Goal: Task Accomplishment & Management: Complete application form

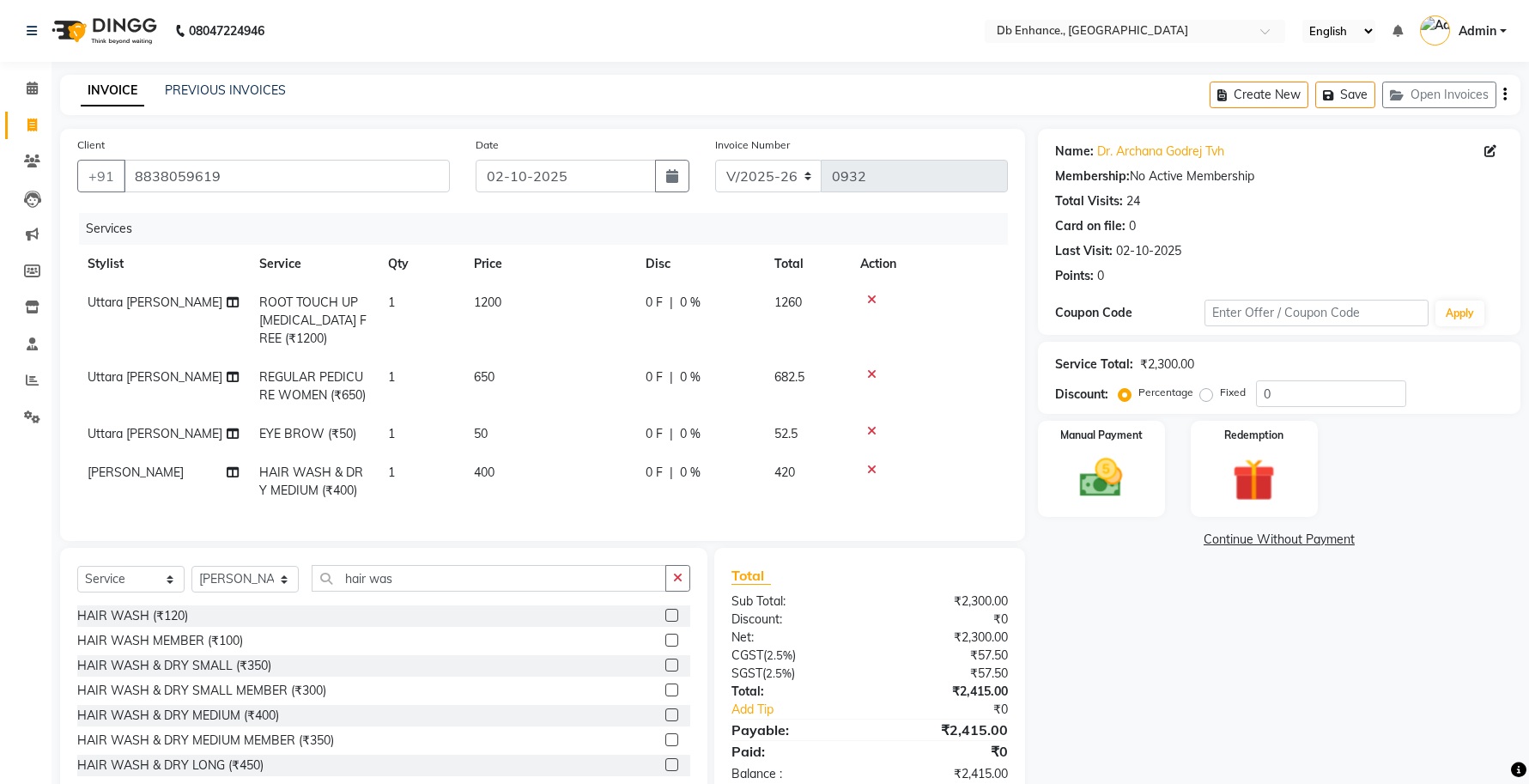
select select "4474"
select select "service"
select select "67593"
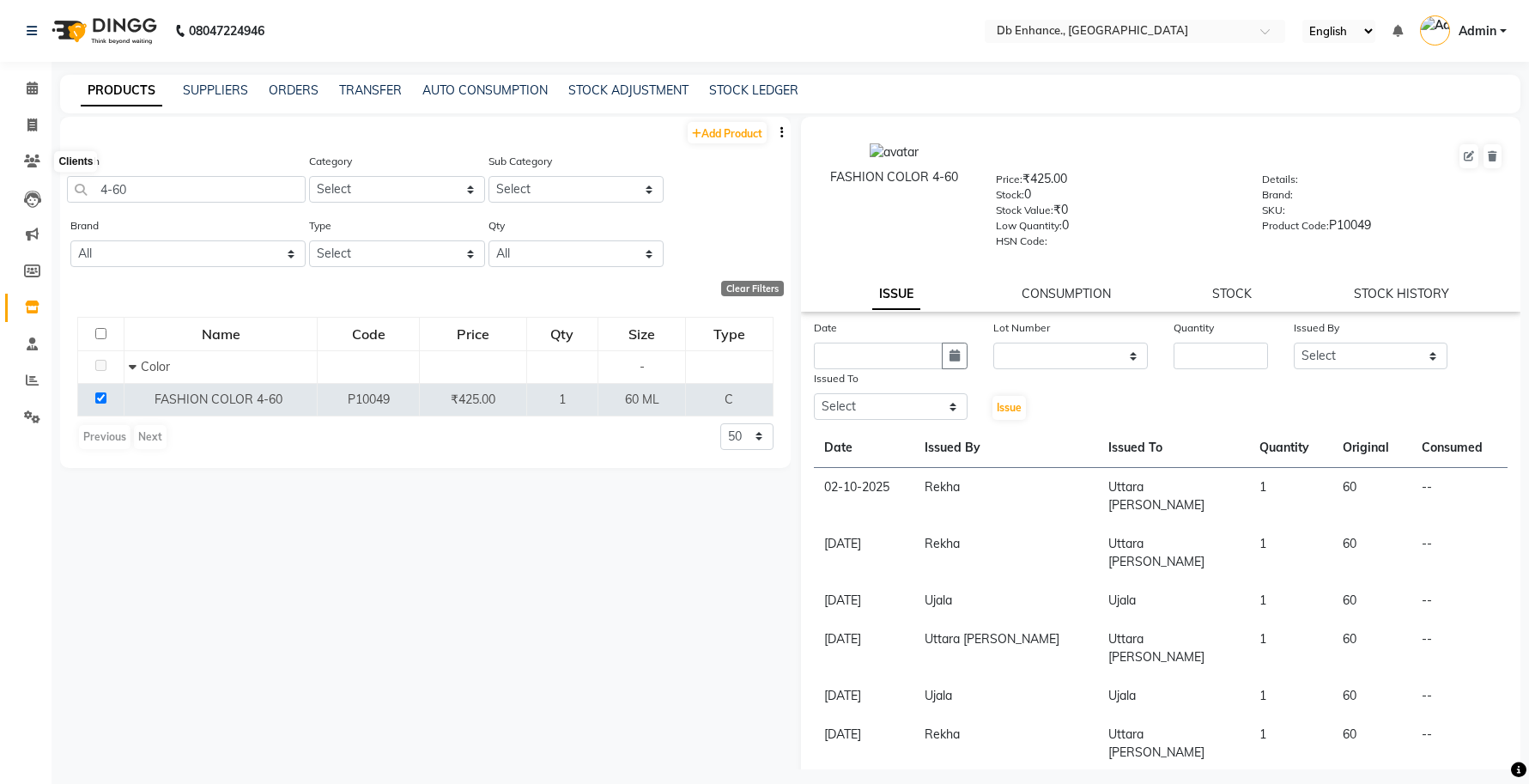
select select
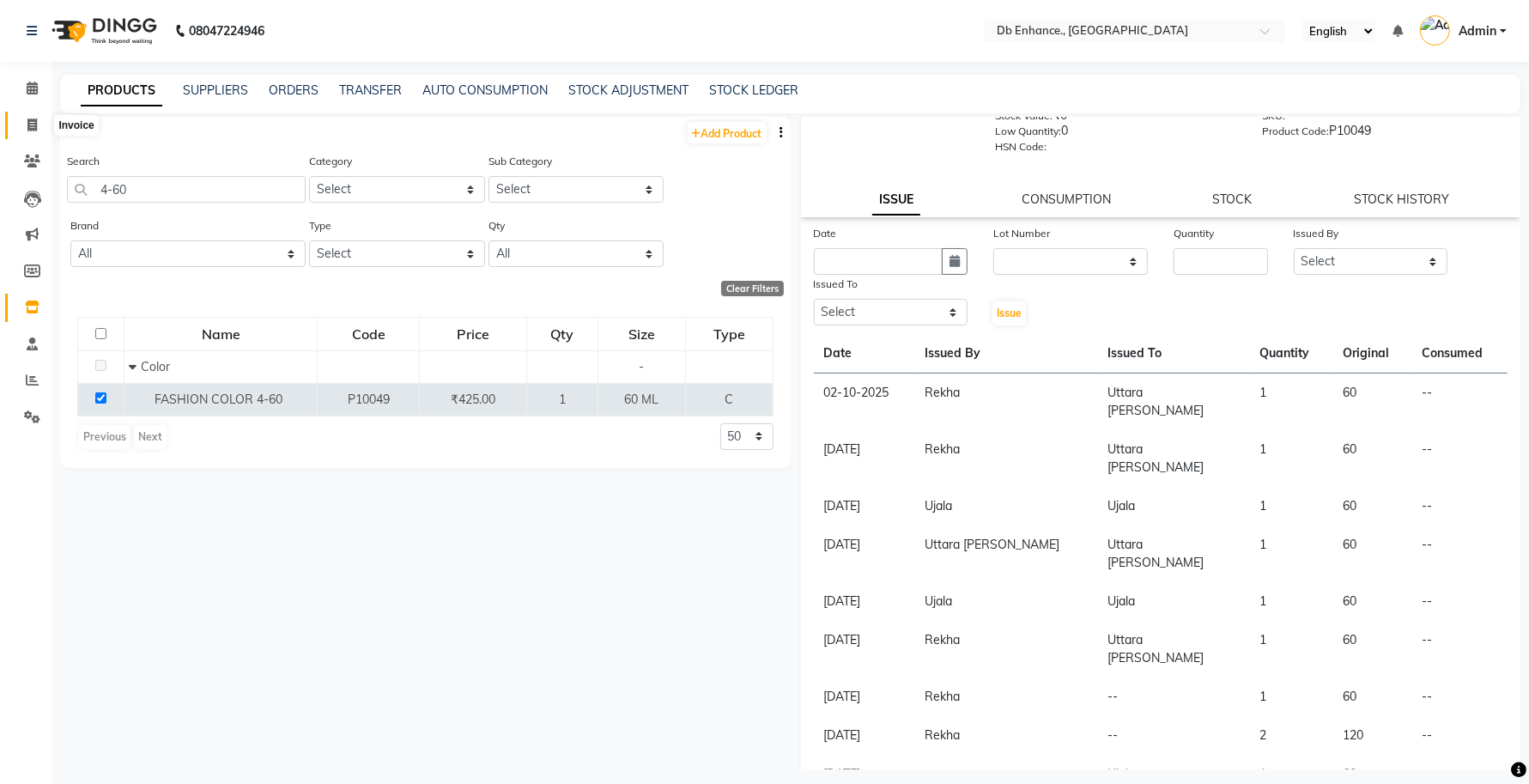
click at [37, 127] on span at bounding box center [32, 126] width 30 height 20
select select "service"
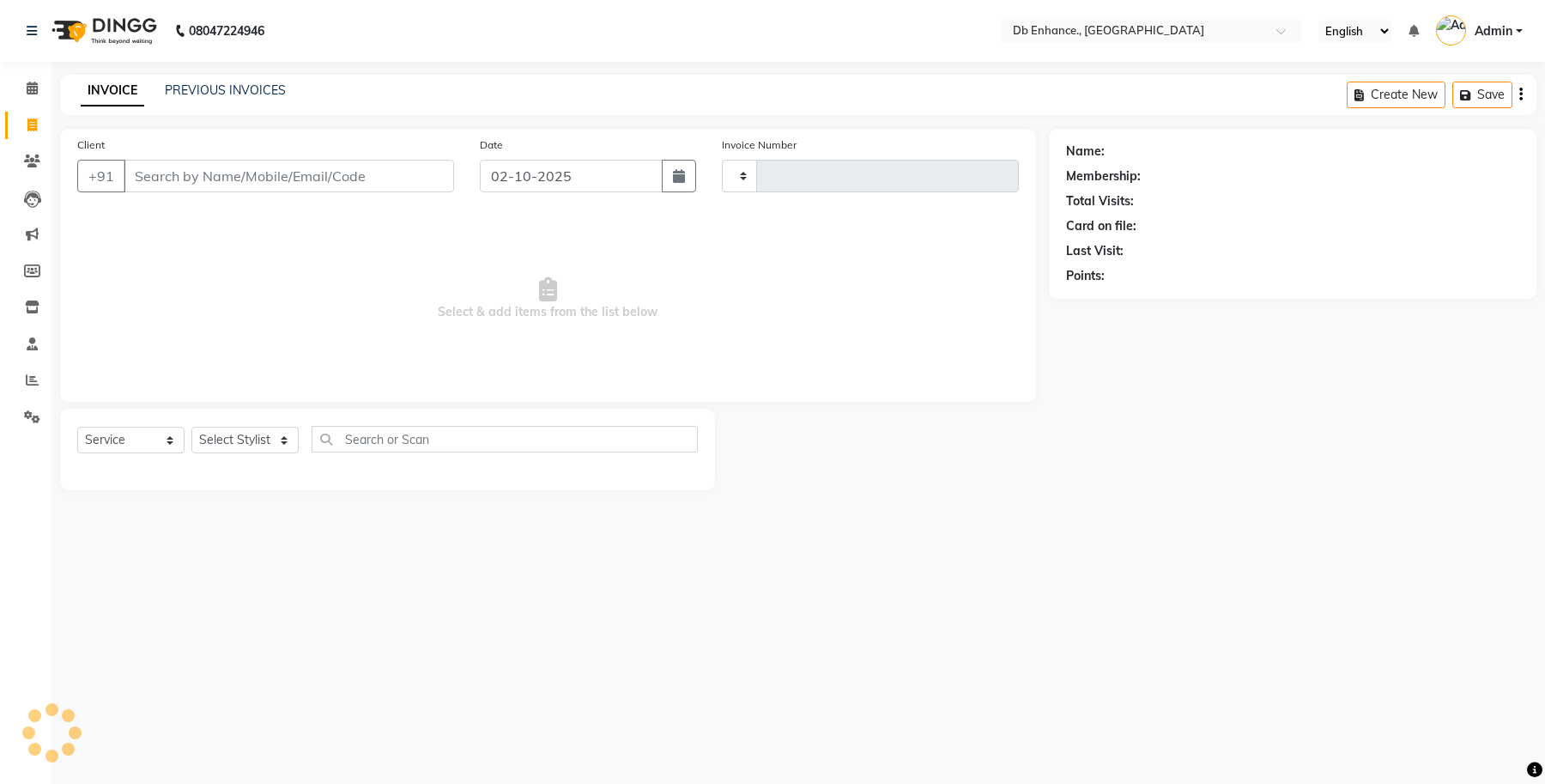
type input "0932"
select select "4474"
click at [232, 180] on input "Client" at bounding box center [289, 176] width 331 height 33
click at [194, 169] on input "Client" at bounding box center [289, 176] width 331 height 33
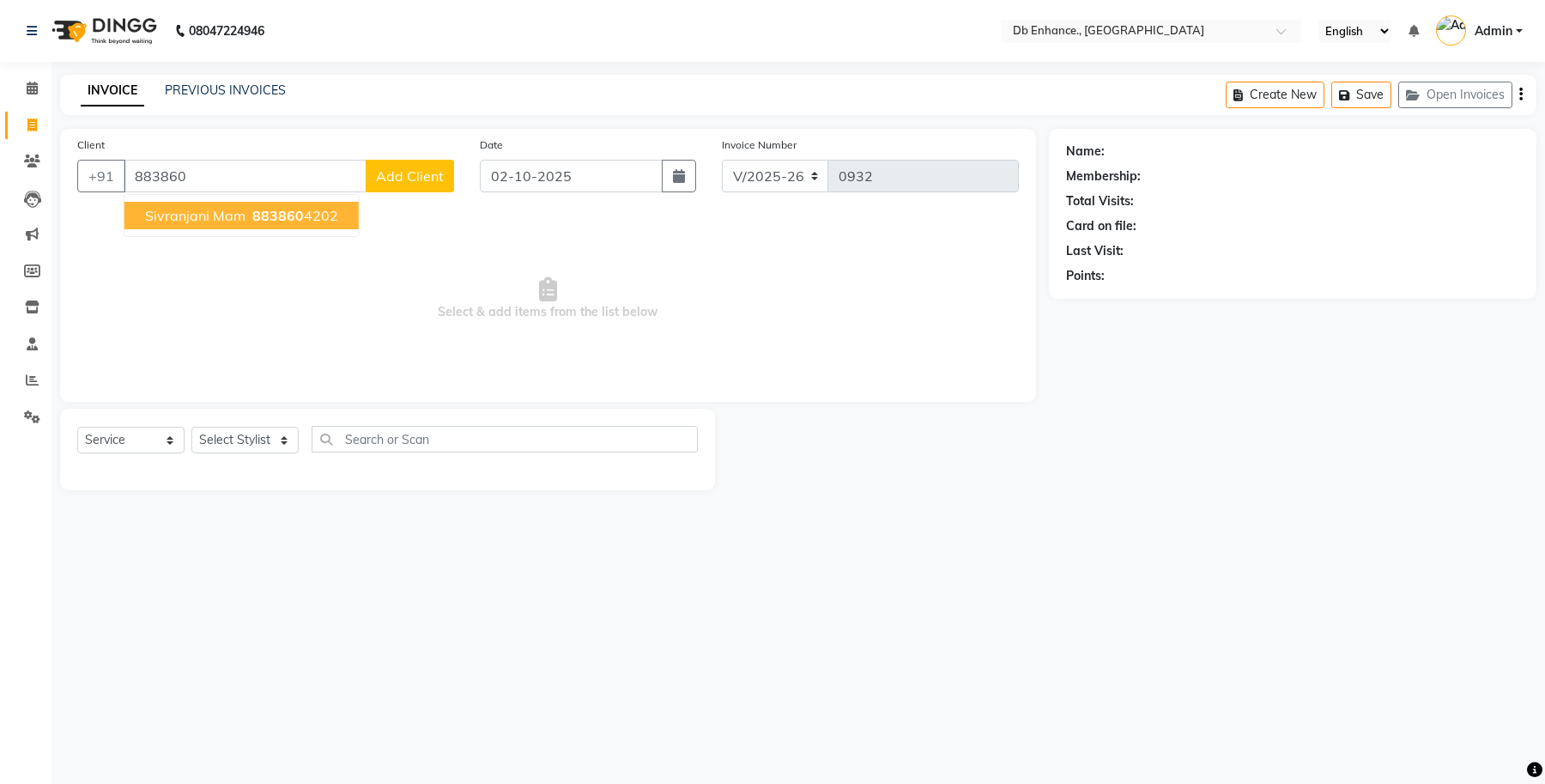
click at [294, 215] on span "883860" at bounding box center [278, 215] width 52 height 17
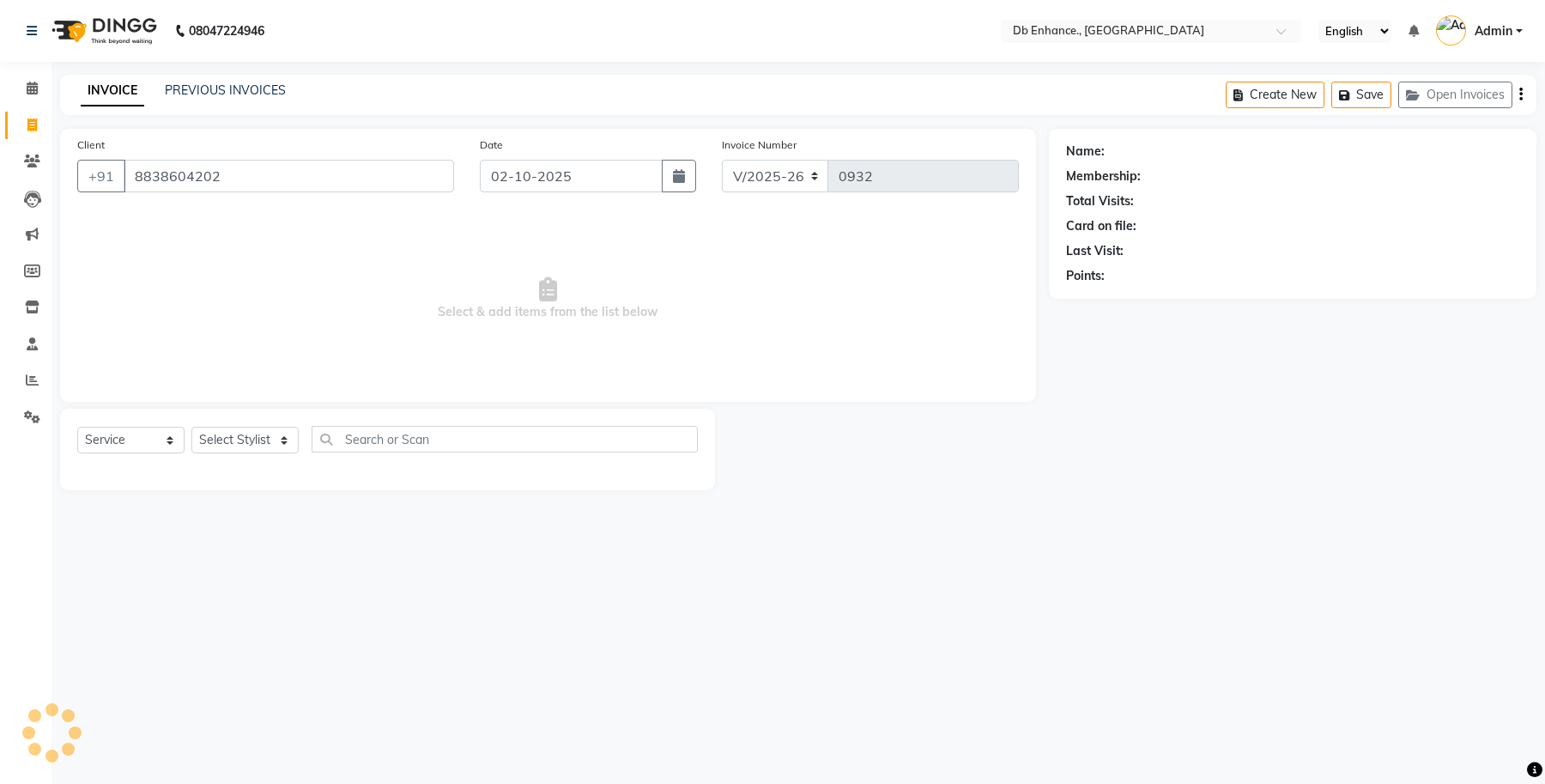
type input "8838604202"
click at [232, 178] on input "8838604202" at bounding box center [289, 176] width 331 height 33
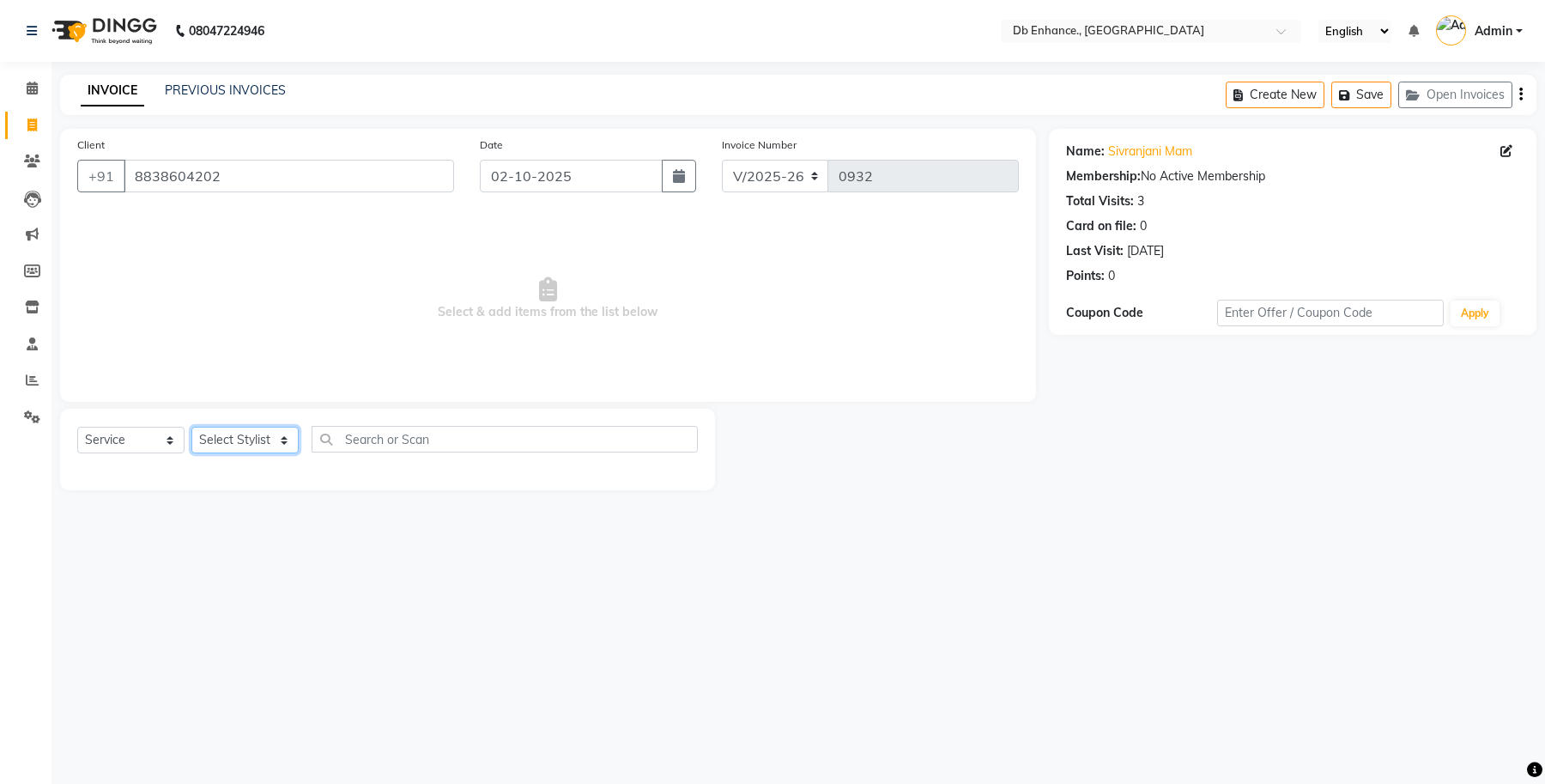
click at [254, 440] on select "Select Stylist [PERSON_NAME] [PERSON_NAME] [PERSON_NAME] [GEOGRAPHIC_DATA][PERS…" at bounding box center [244, 440] width 107 height 27
select select "67593"
click at [191, 427] on select "Select Stylist [PERSON_NAME] [PERSON_NAME] [PERSON_NAME] [GEOGRAPHIC_DATA][PERS…" at bounding box center [244, 440] width 107 height 27
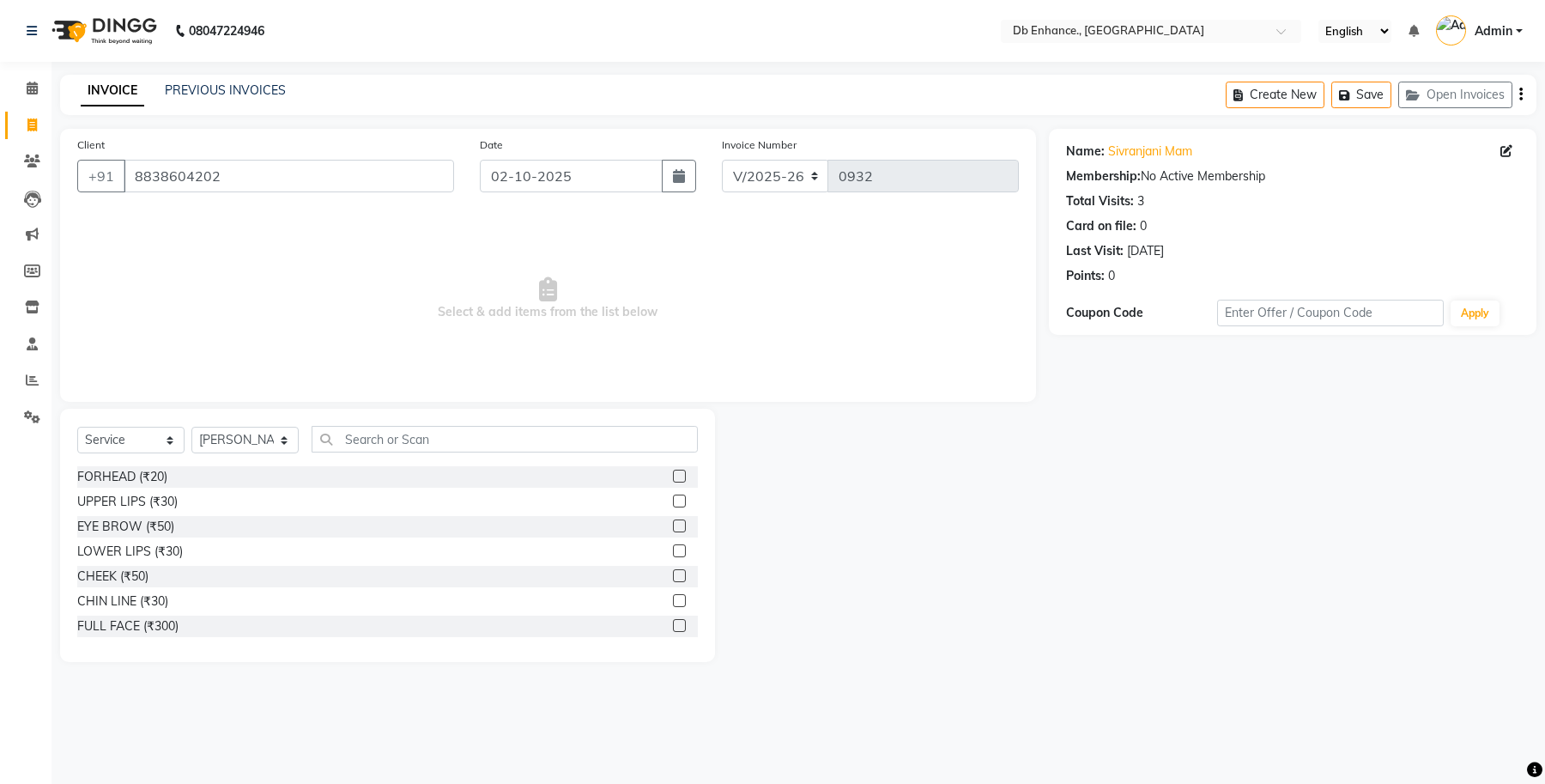
click at [673, 522] on label at bounding box center [679, 525] width 13 height 13
click at [673, 522] on input "checkbox" at bounding box center [678, 526] width 11 height 11
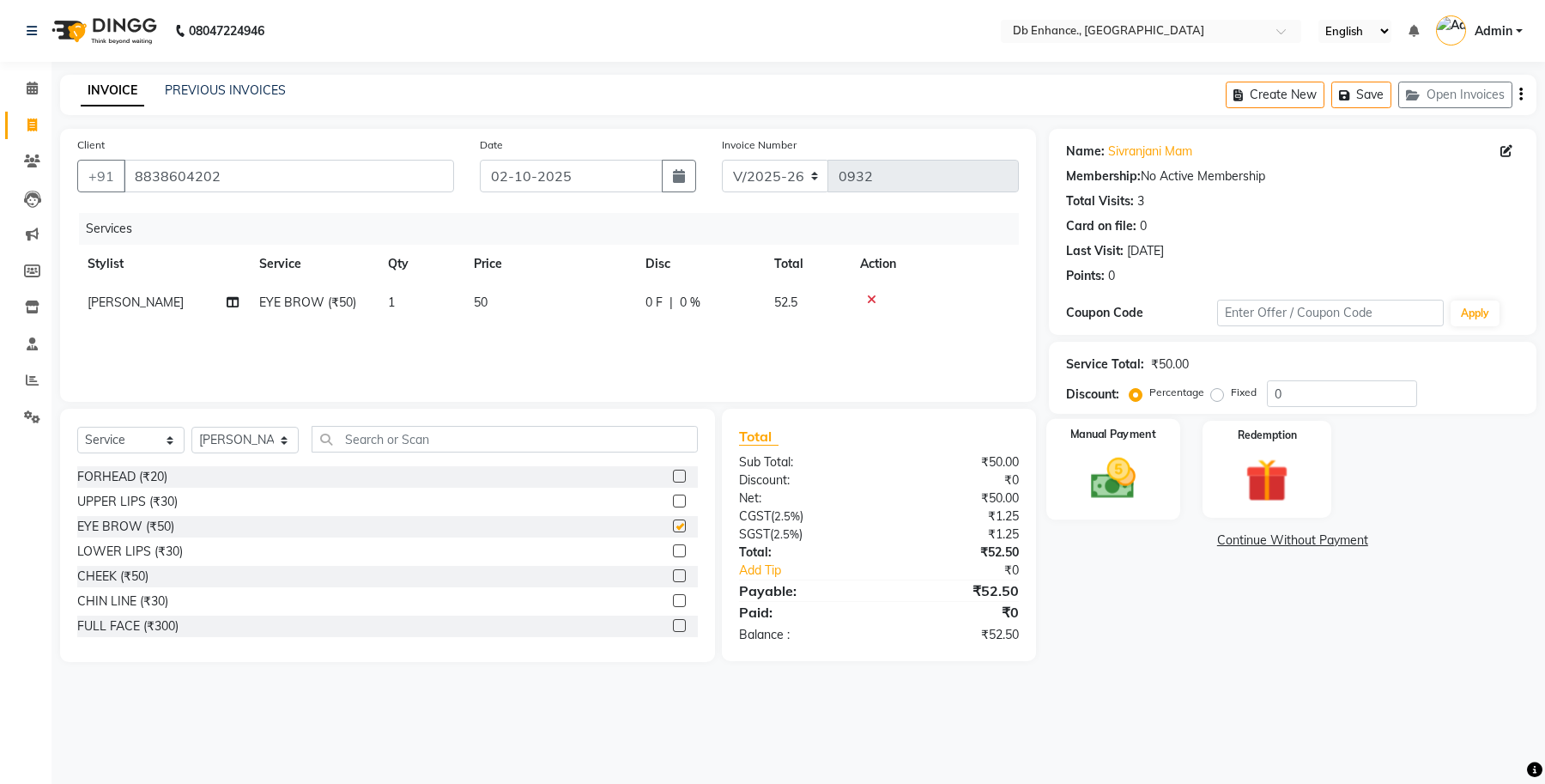
checkbox input "false"
click at [1104, 470] on img at bounding box center [1113, 478] width 73 height 52
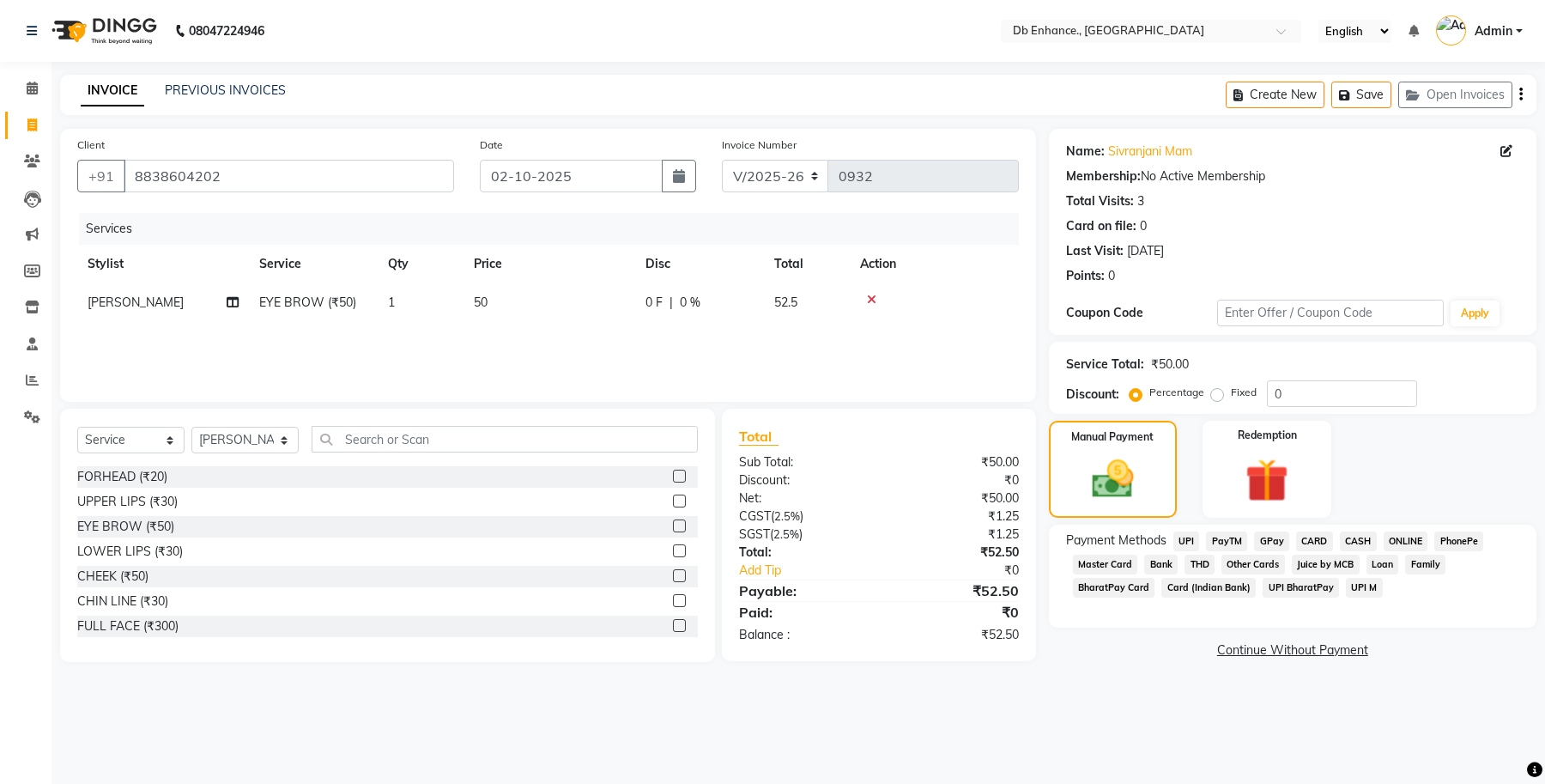
click at [1398, 537] on span "ONLINE" at bounding box center [1406, 541] width 45 height 20
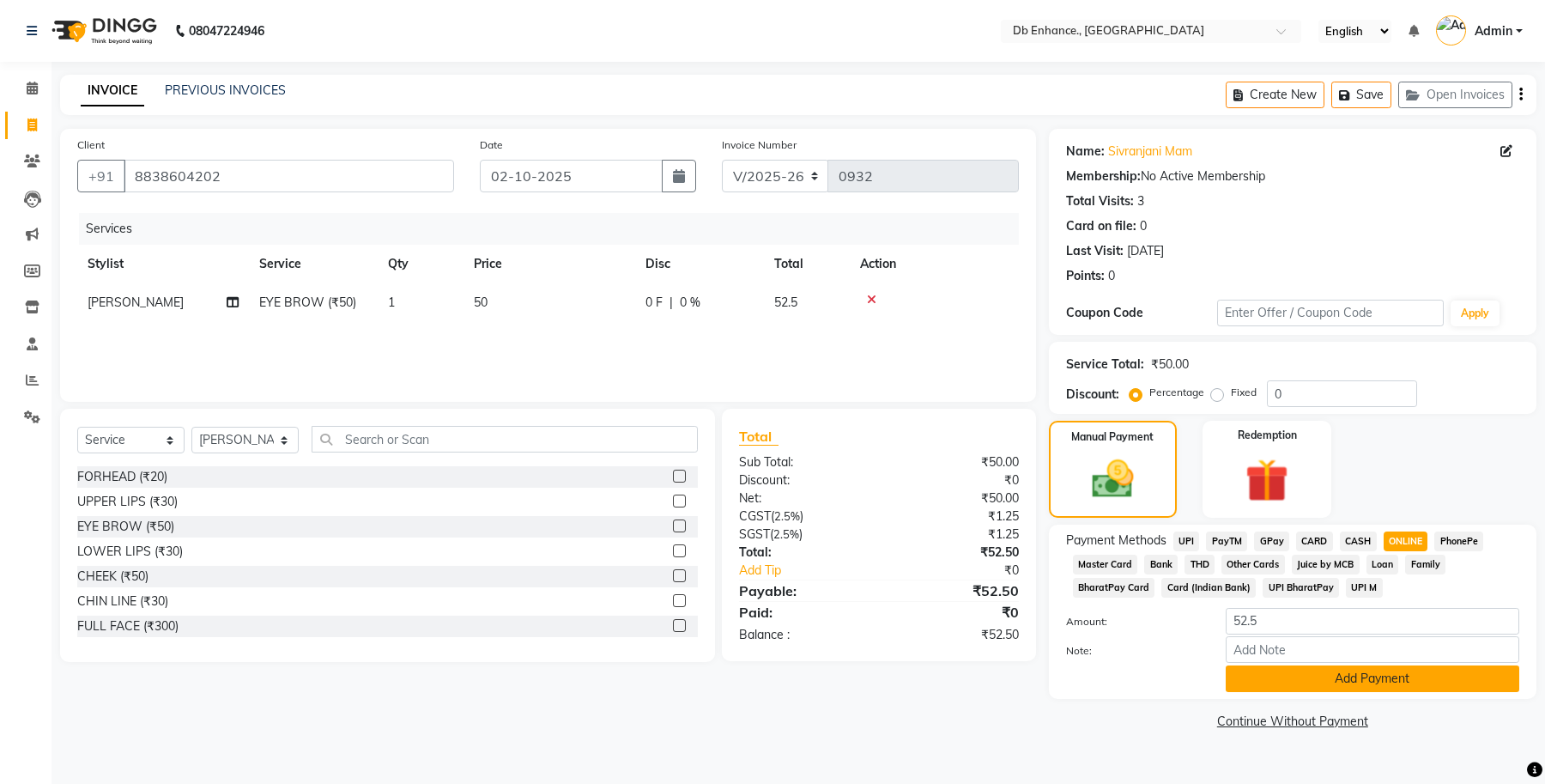
click at [1374, 672] on button "Add Payment" at bounding box center [1373, 678] width 294 height 27
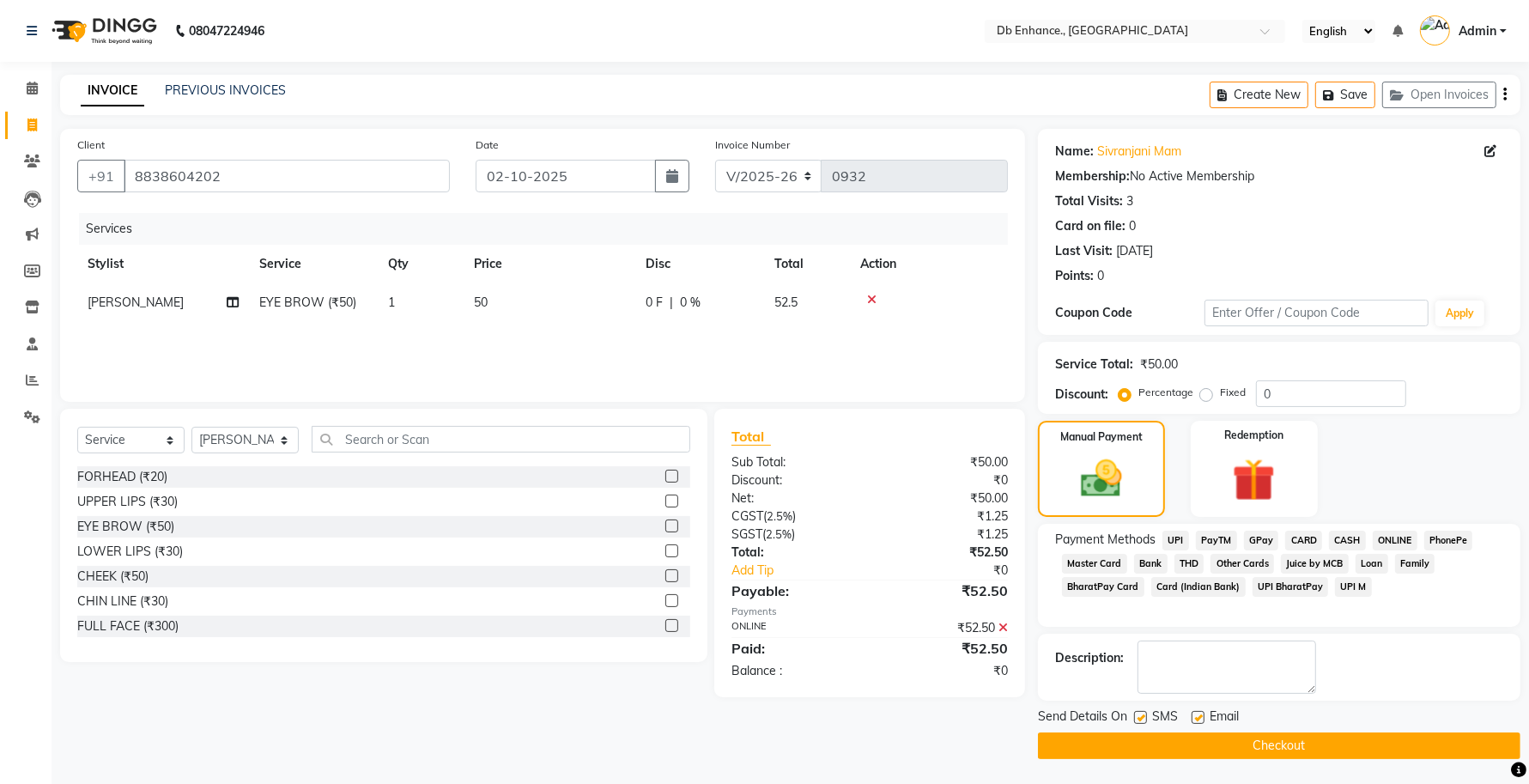
click at [1202, 717] on label at bounding box center [1198, 717] width 13 height 13
click at [1202, 717] on input "checkbox" at bounding box center [1197, 718] width 11 height 11
checkbox input "false"
click at [1136, 719] on label at bounding box center [1140, 717] width 13 height 13
click at [1136, 719] on input "checkbox" at bounding box center [1139, 718] width 11 height 11
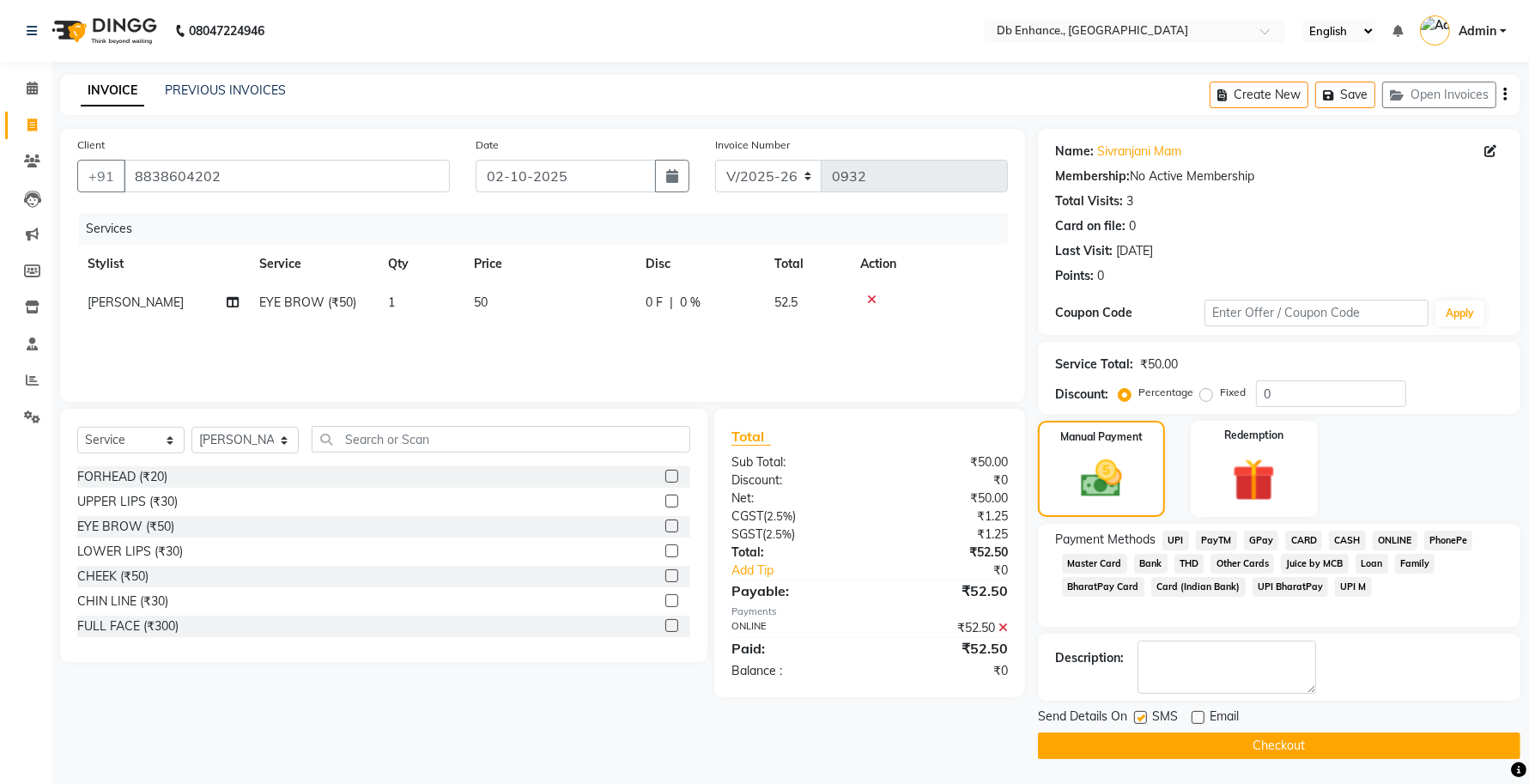
checkbox input "false"
click at [1149, 747] on button "Checkout" at bounding box center [1279, 745] width 482 height 27
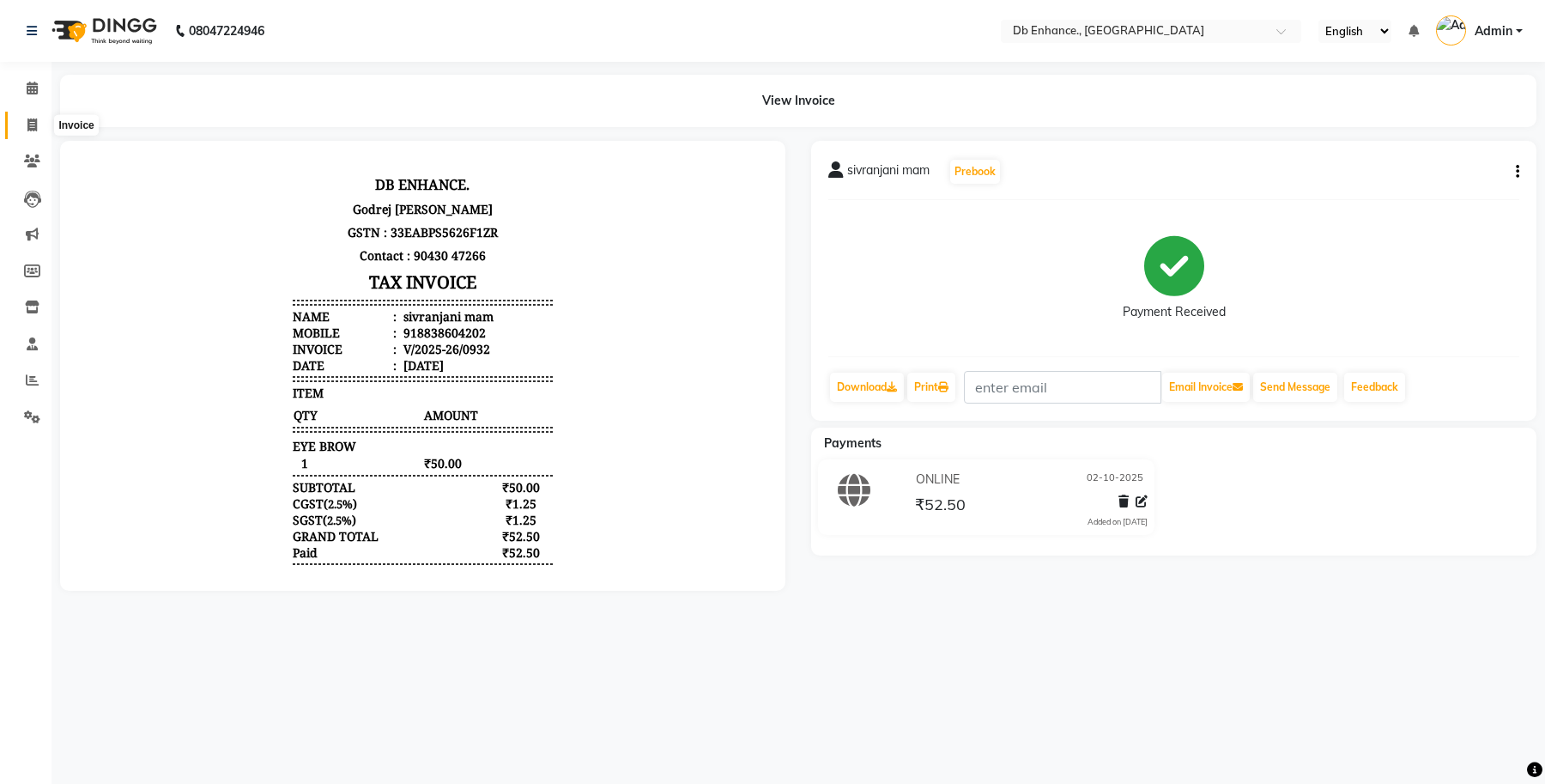
click at [34, 123] on icon at bounding box center [31, 124] width 9 height 13
select select "4474"
select select "service"
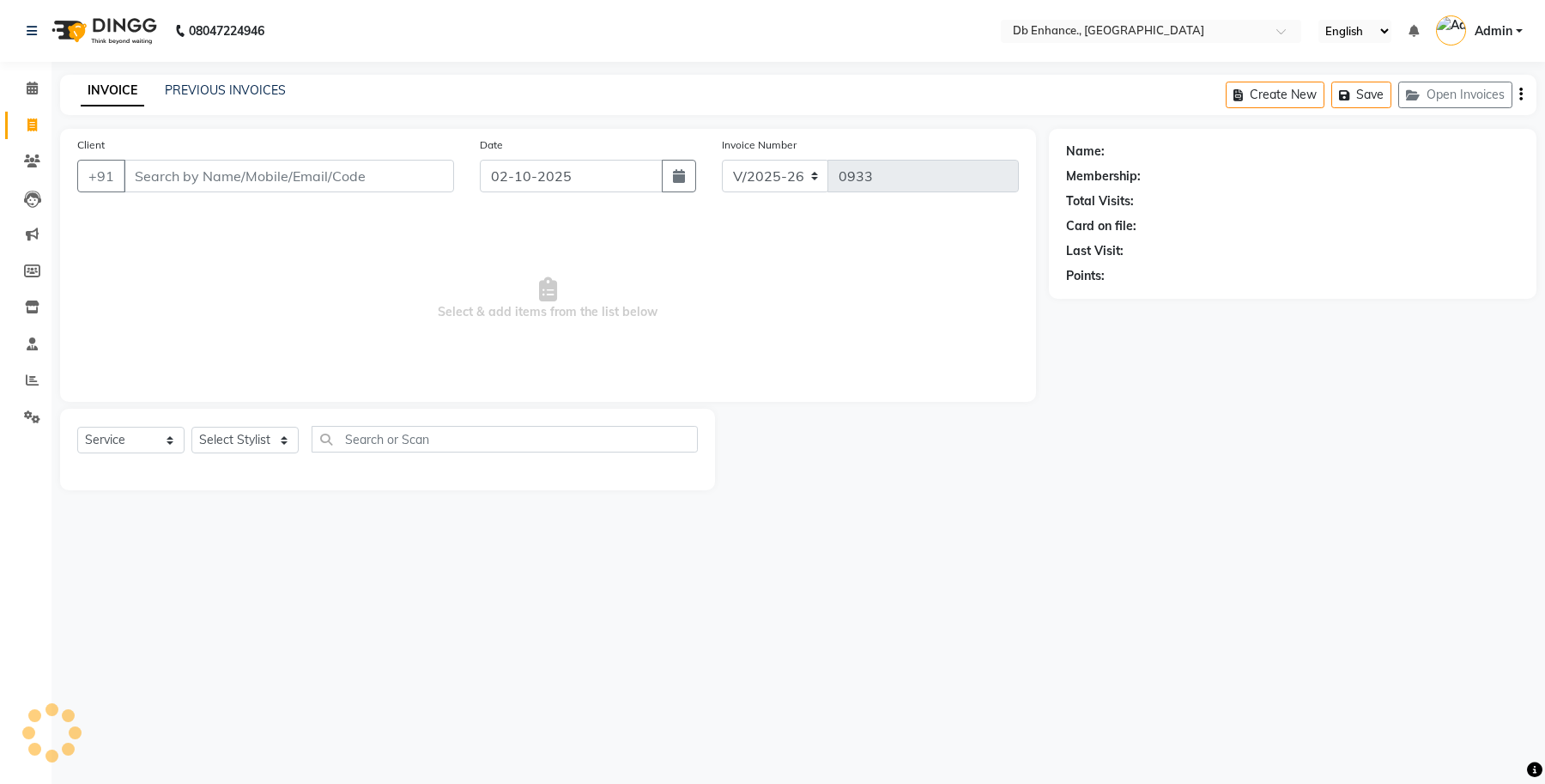
click at [202, 173] on input "Client" at bounding box center [289, 176] width 331 height 33
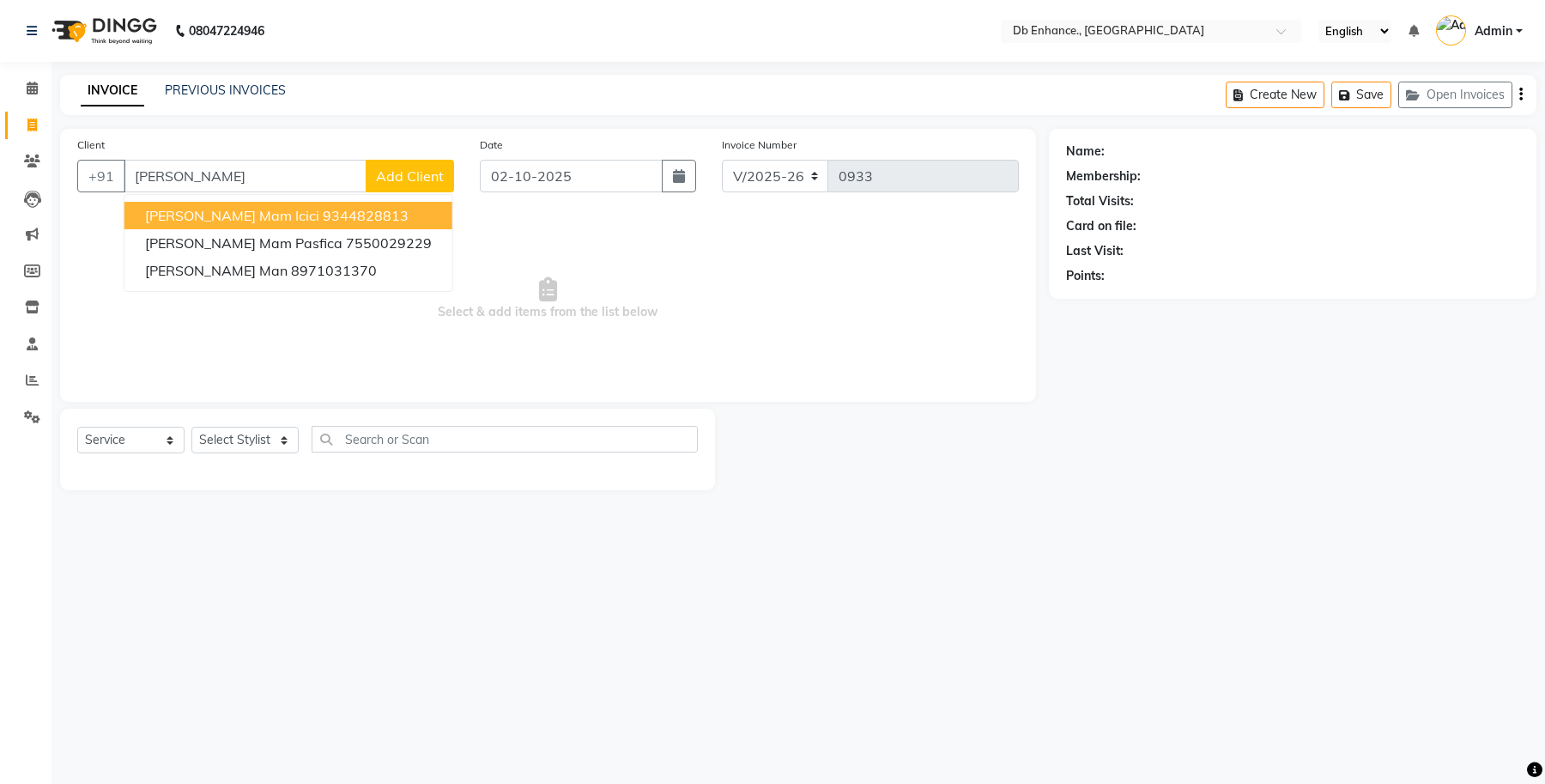
click at [254, 211] on span "[PERSON_NAME] mam icici" at bounding box center [232, 215] width 174 height 17
type input "9344828813"
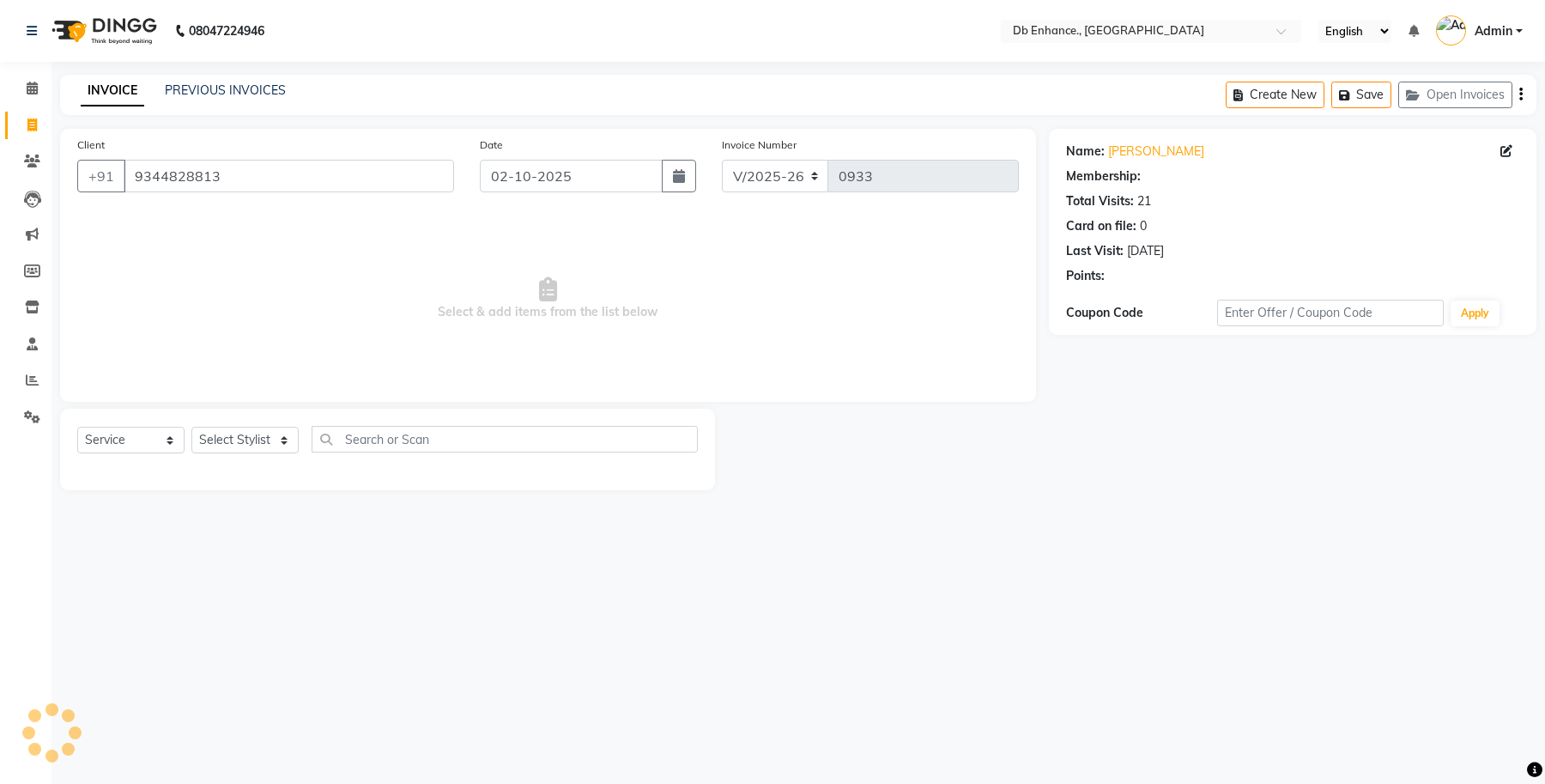
select select "1: Object"
click at [276, 442] on select "Select Stylist [PERSON_NAME] [PERSON_NAME] [PERSON_NAME] [GEOGRAPHIC_DATA][PERS…" at bounding box center [244, 440] width 107 height 27
select select "67593"
click at [191, 427] on select "Select Stylist [PERSON_NAME] [PERSON_NAME] [PERSON_NAME] [GEOGRAPHIC_DATA][PERS…" at bounding box center [244, 440] width 107 height 27
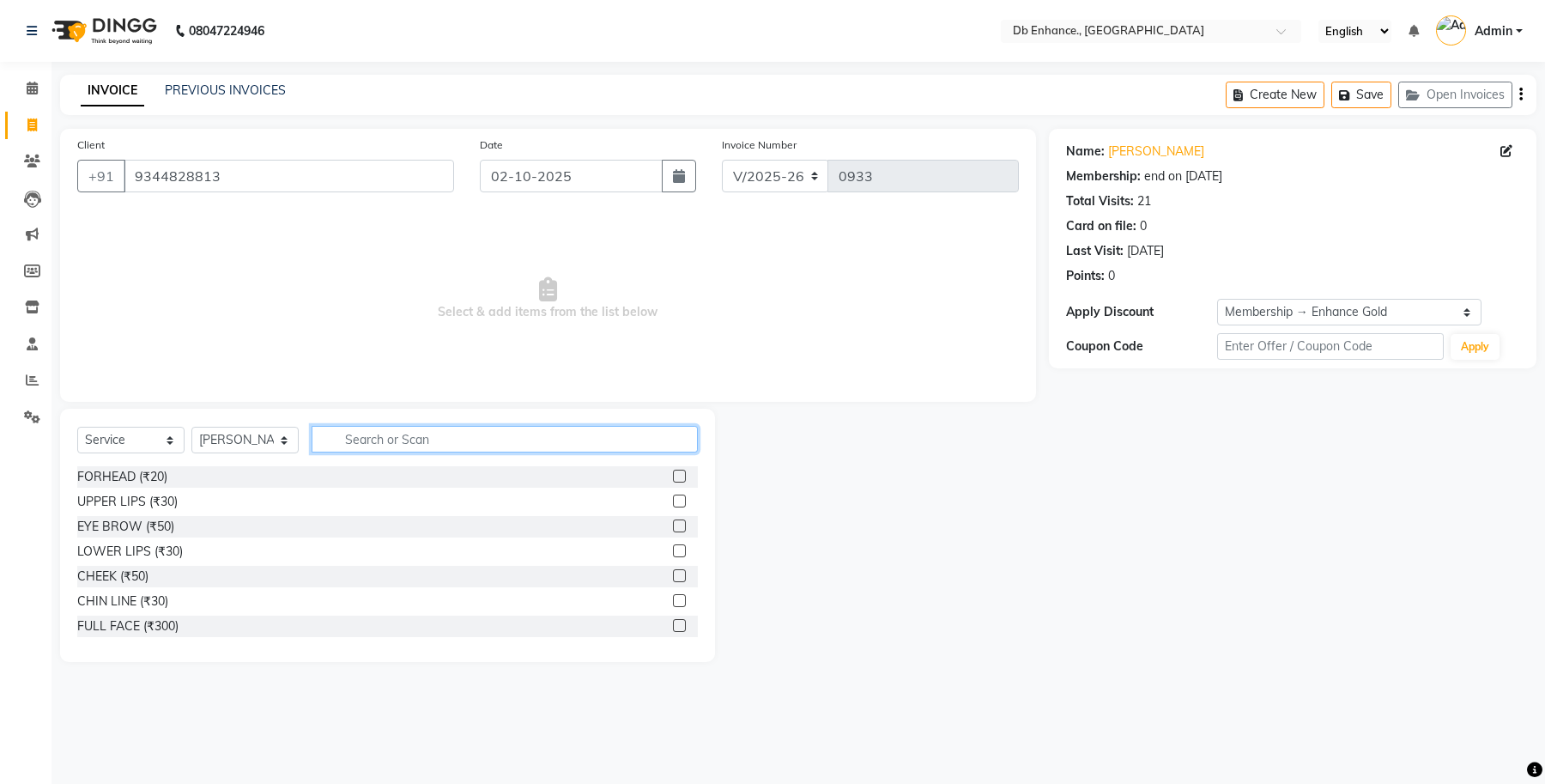
click at [498, 440] on input "text" at bounding box center [505, 439] width 386 height 27
click at [395, 440] on input "text" at bounding box center [505, 439] width 386 height 27
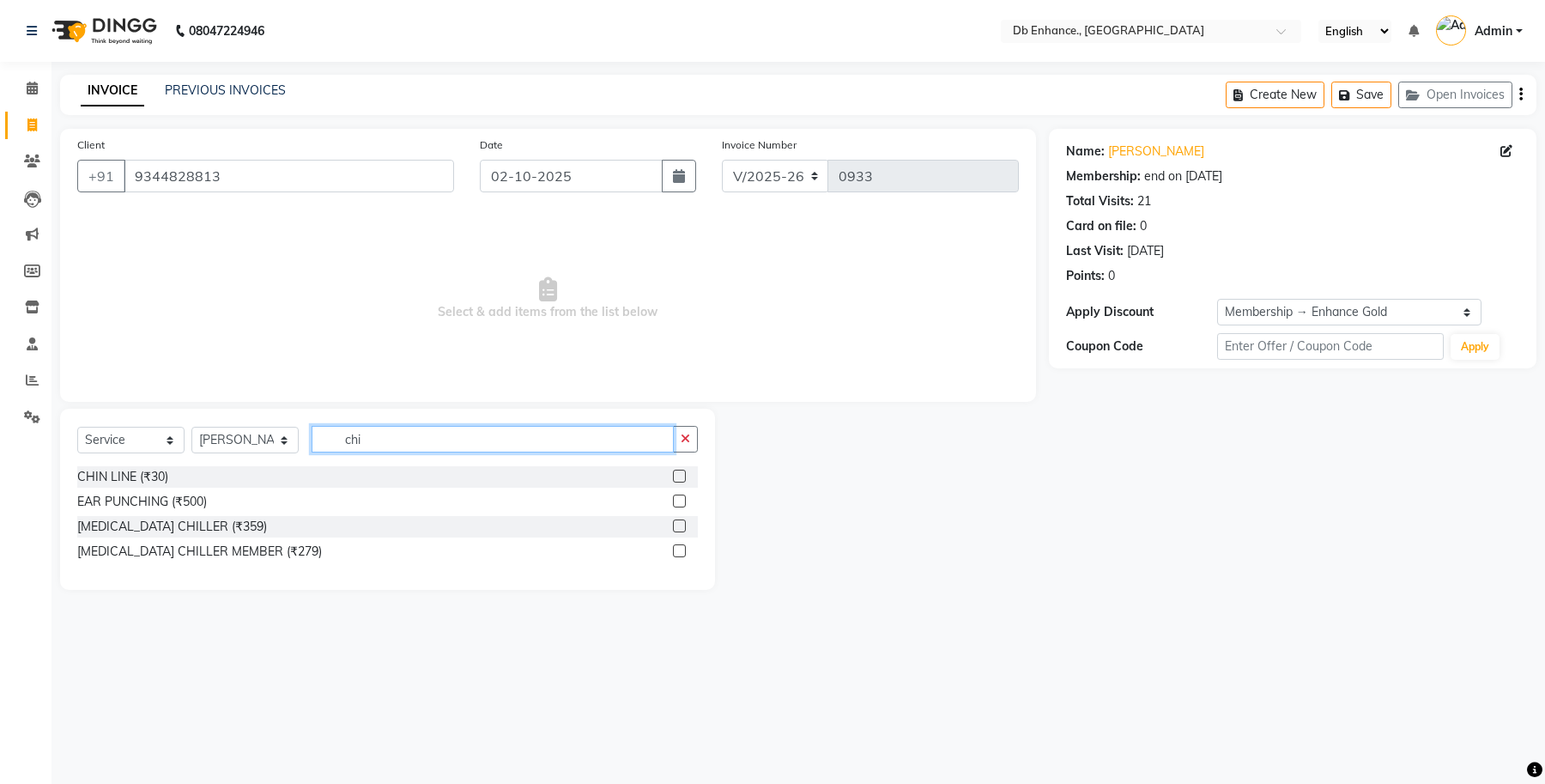
type input "chi"
click at [679, 475] on label at bounding box center [679, 476] width 13 height 13
click at [679, 475] on input "checkbox" at bounding box center [678, 476] width 11 height 11
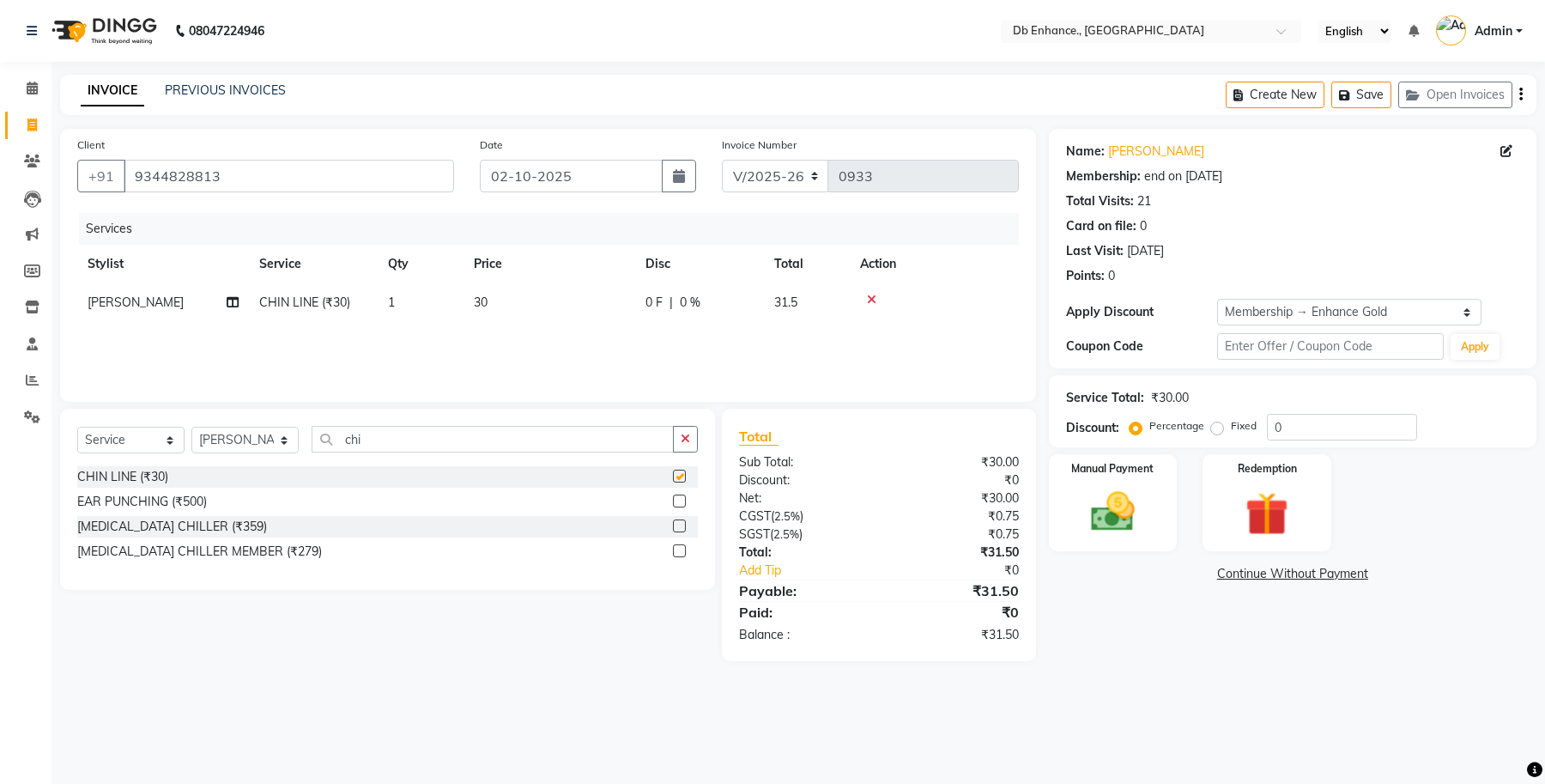
checkbox input "false"
click at [251, 440] on select "Select Stylist [PERSON_NAME] [PERSON_NAME] [PERSON_NAME] [GEOGRAPHIC_DATA][PERS…" at bounding box center [244, 440] width 107 height 27
click at [389, 443] on input "chi" at bounding box center [493, 439] width 362 height 27
type input "c"
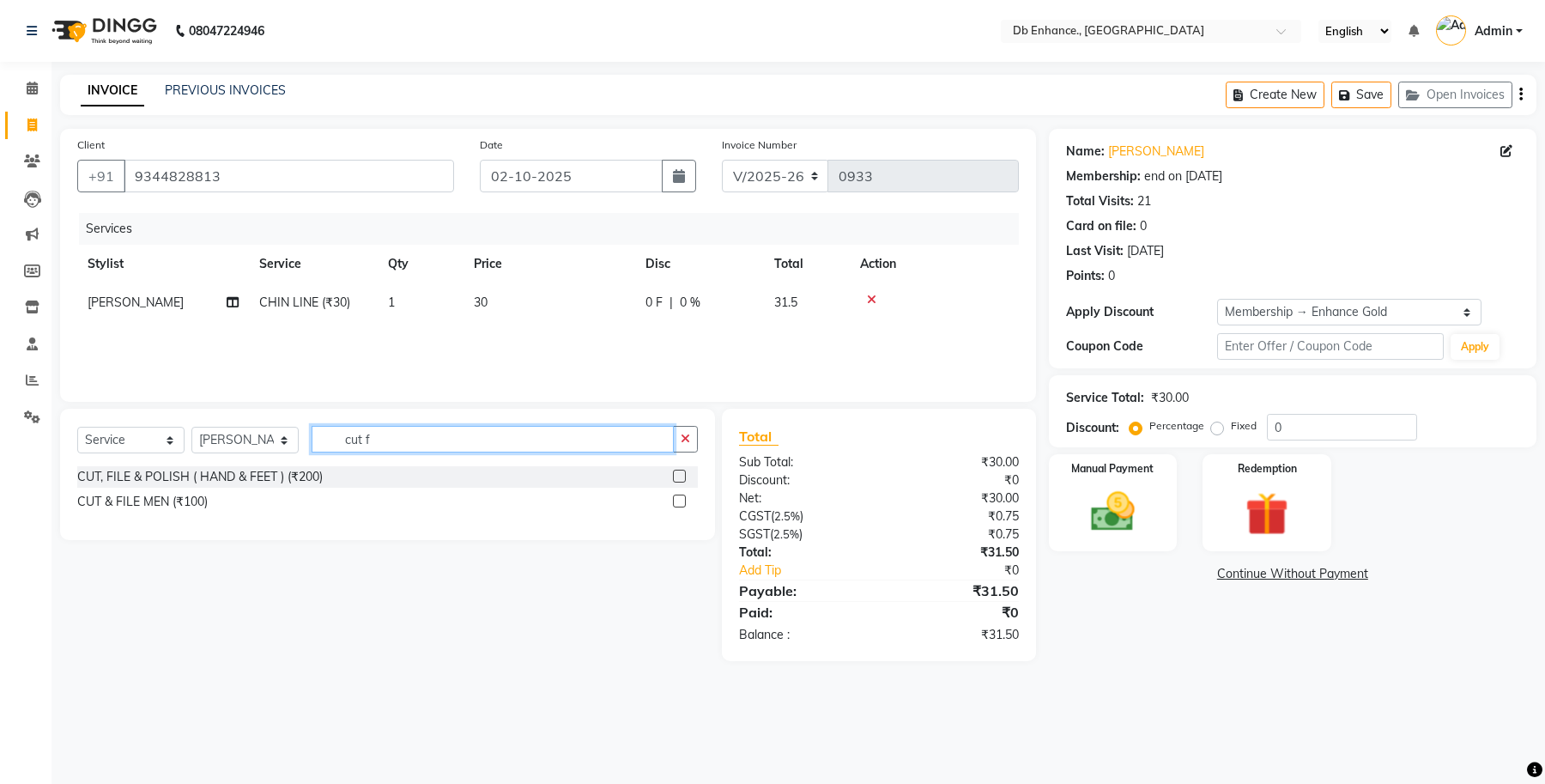
type input "cut f"
click at [680, 470] on label at bounding box center [679, 476] width 13 height 13
click at [680, 471] on input "checkbox" at bounding box center [678, 476] width 11 height 11
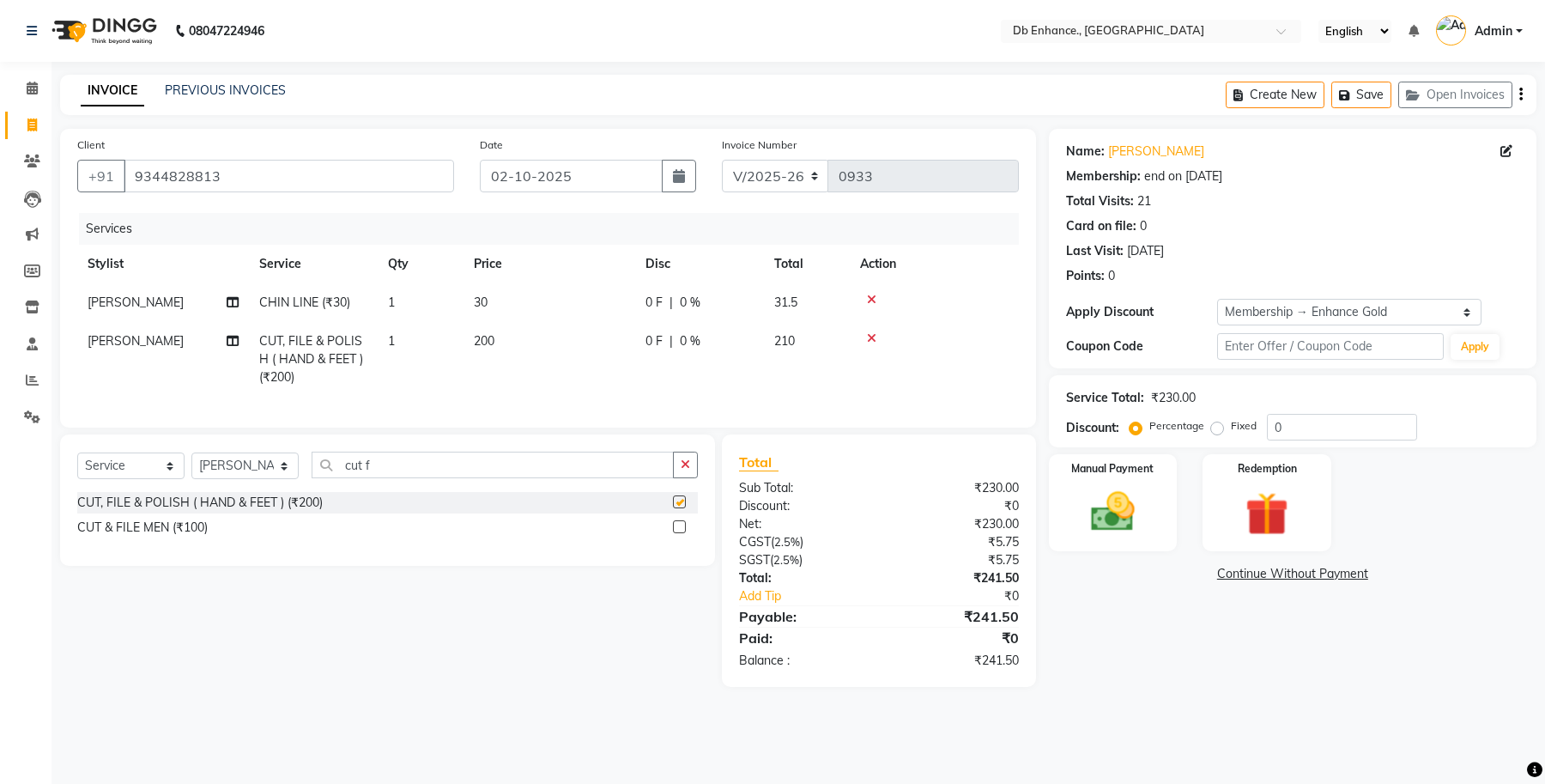
checkbox input "false"
click at [518, 292] on td "30" at bounding box center [550, 302] width 172 height 39
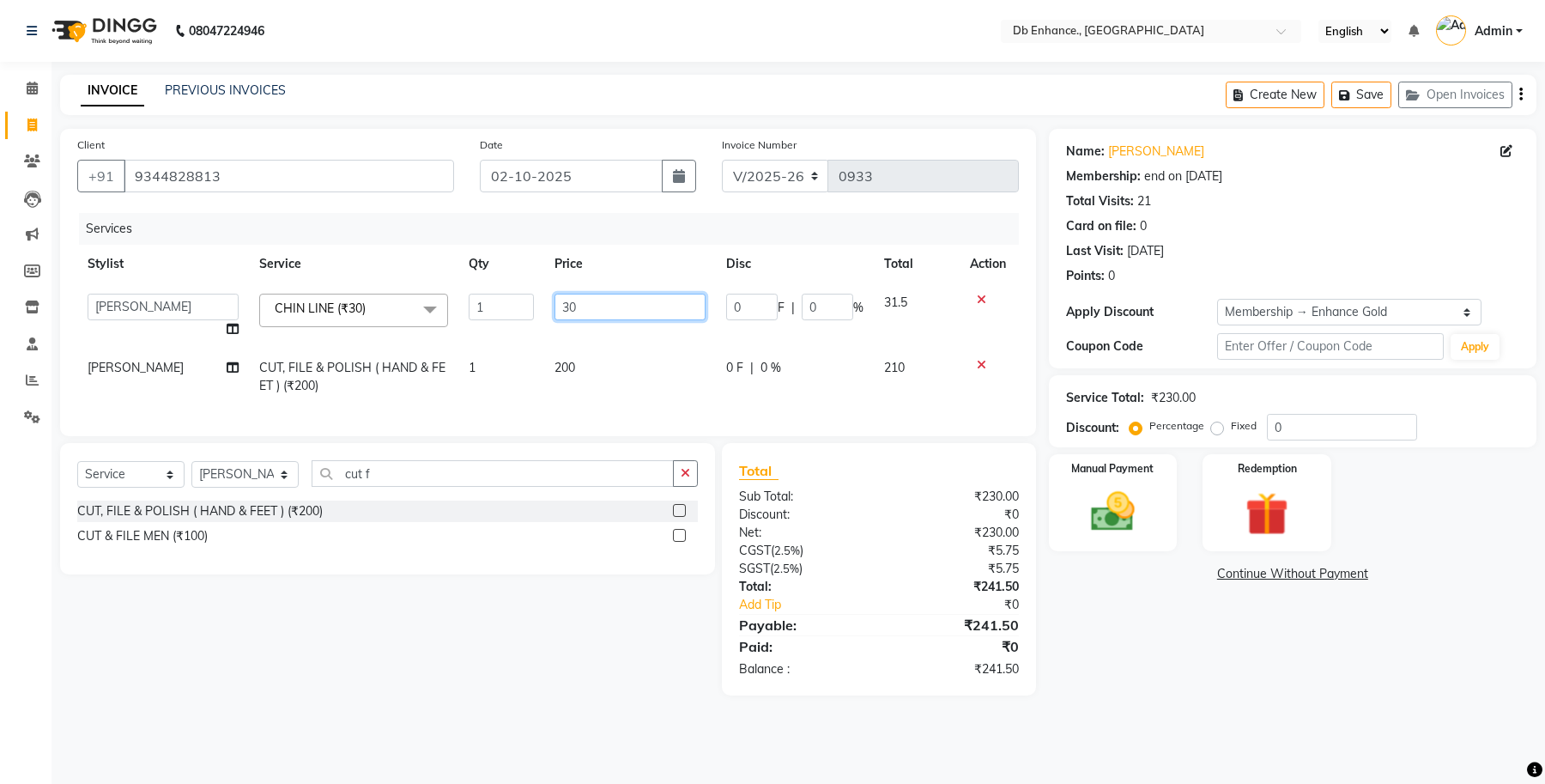
click at [603, 303] on input "30" at bounding box center [630, 307] width 151 height 27
type input "3"
type input "80"
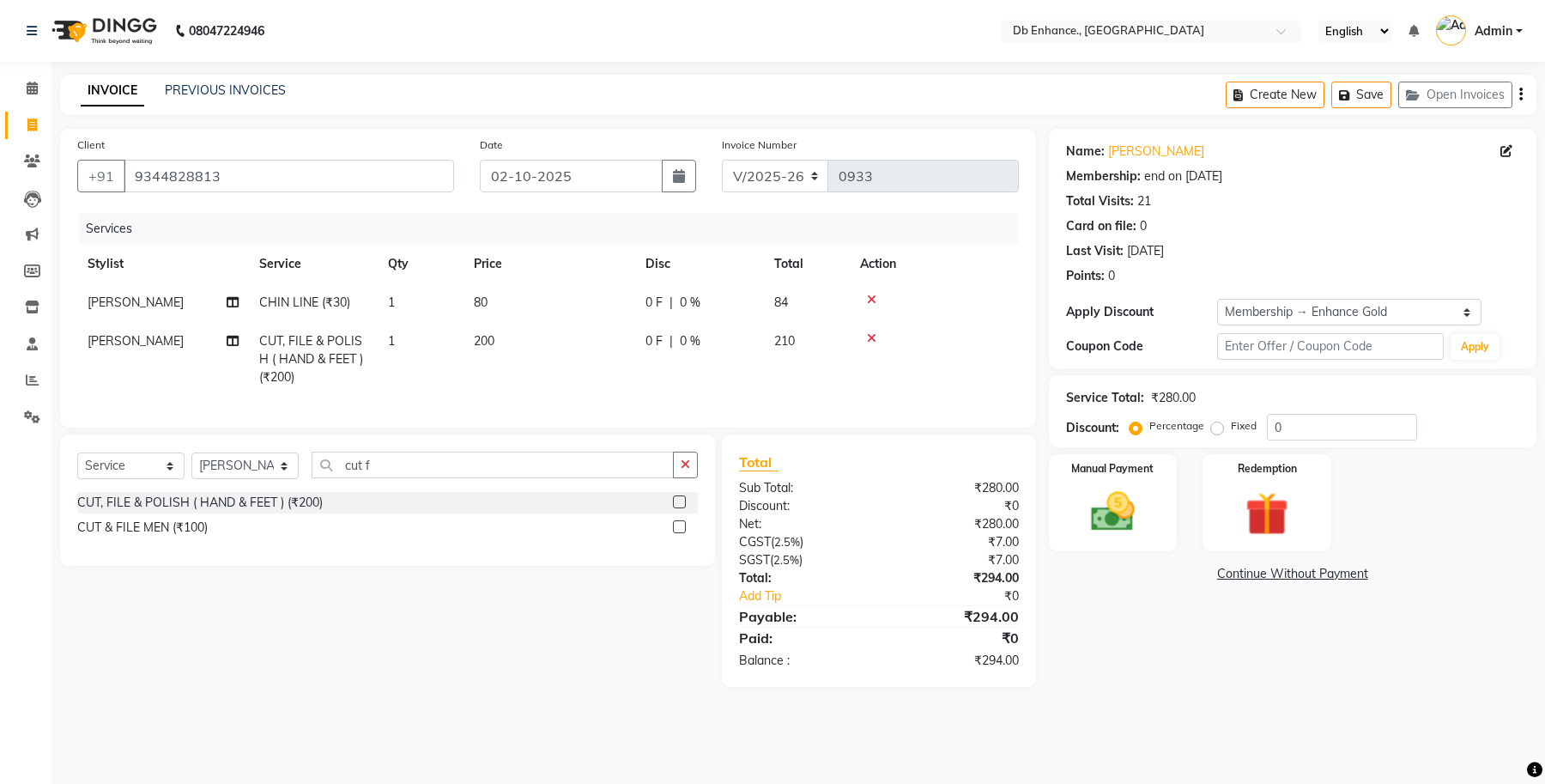
click at [616, 400] on div "Services Stylist Service Qty Price Disc Total Action [PERSON_NAME] [PERSON_NAME…" at bounding box center [548, 311] width 942 height 197
click at [401, 478] on input "cut f" at bounding box center [493, 465] width 362 height 27
click at [267, 479] on select "Select Stylist [PERSON_NAME] [PERSON_NAME] [PERSON_NAME] [GEOGRAPHIC_DATA][PERS…" at bounding box center [244, 465] width 107 height 27
select select "92922"
click at [191, 468] on select "Select Stylist [PERSON_NAME] [PERSON_NAME] [PERSON_NAME] [GEOGRAPHIC_DATA][PERS…" at bounding box center [244, 465] width 107 height 27
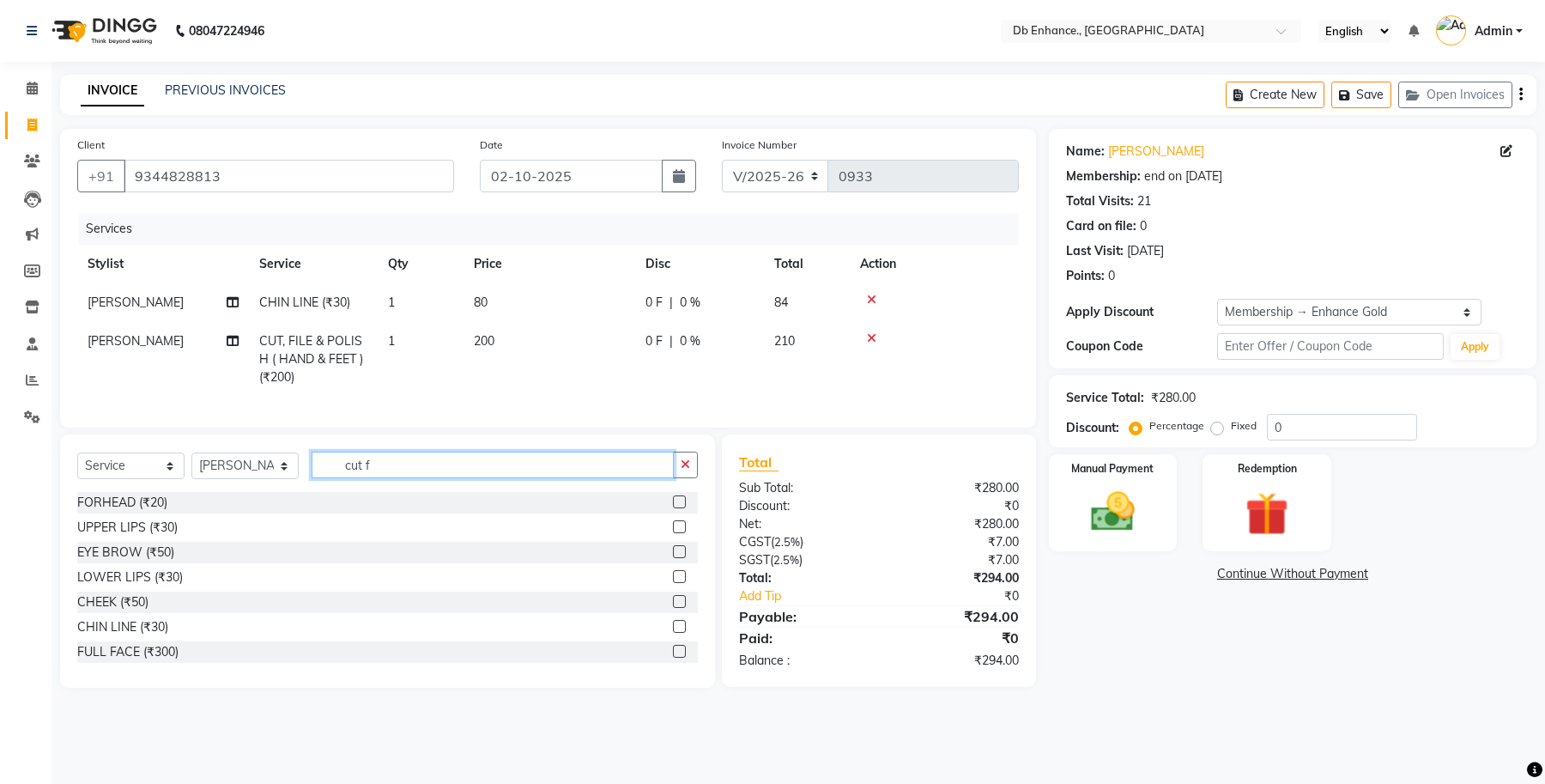
click at [402, 478] on input "cut f" at bounding box center [493, 465] width 362 height 27
type input "c"
click at [442, 478] on input "text" at bounding box center [505, 465] width 386 height 27
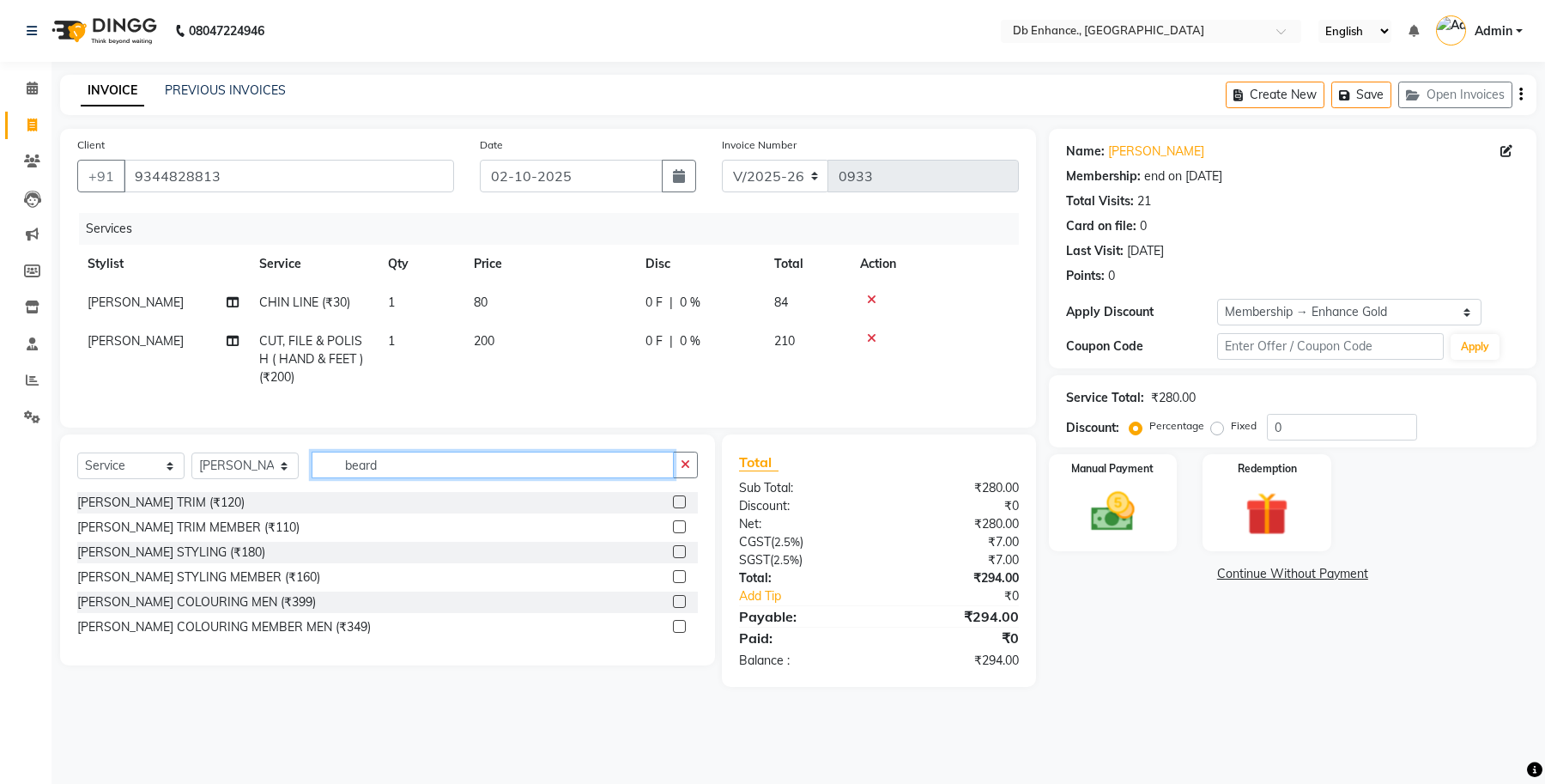
type input "beard"
click at [675, 558] on label at bounding box center [679, 551] width 13 height 13
click at [675, 558] on input "checkbox" at bounding box center [678, 552] width 11 height 11
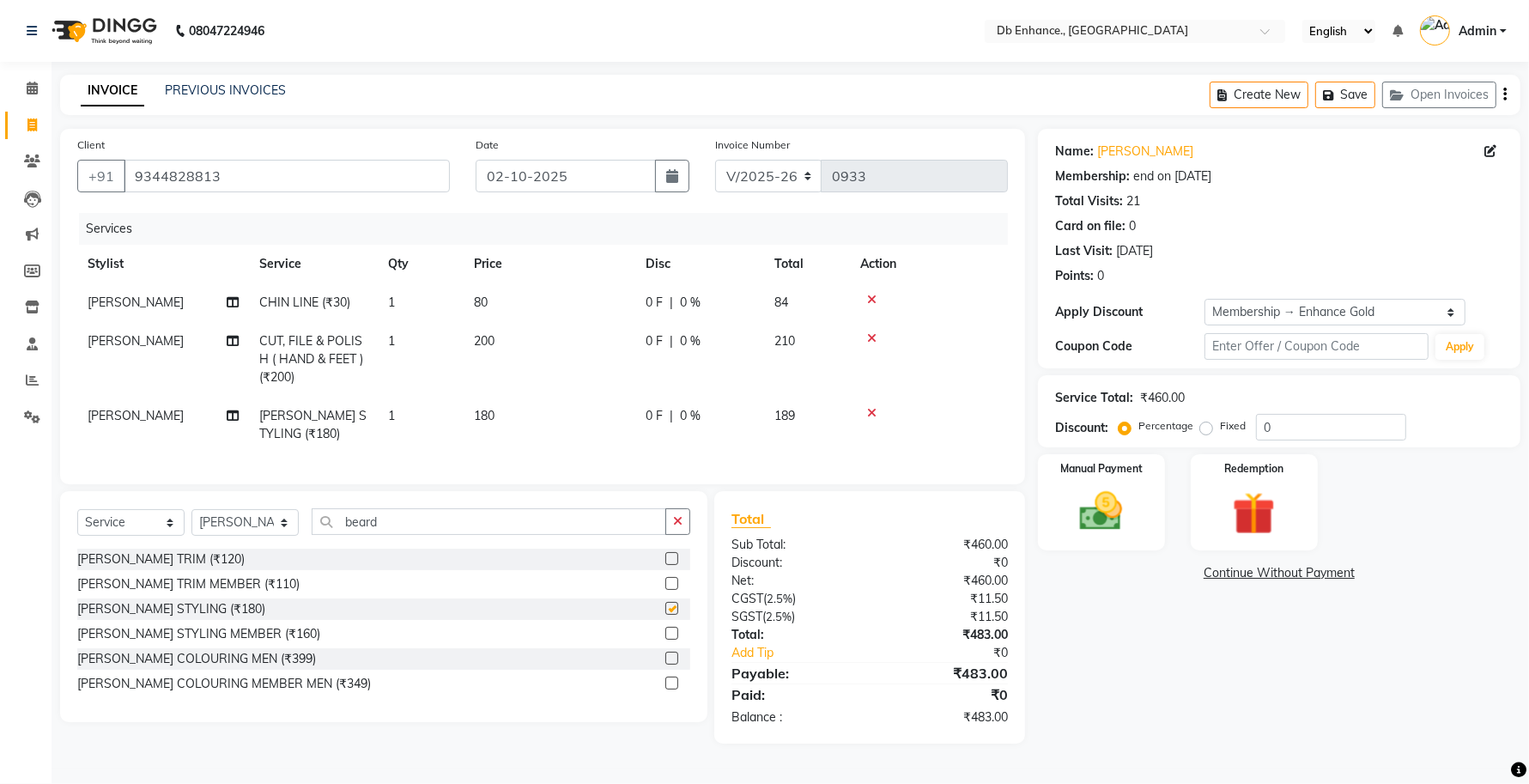
checkbox input "false"
click at [1092, 521] on img at bounding box center [1101, 512] width 72 height 52
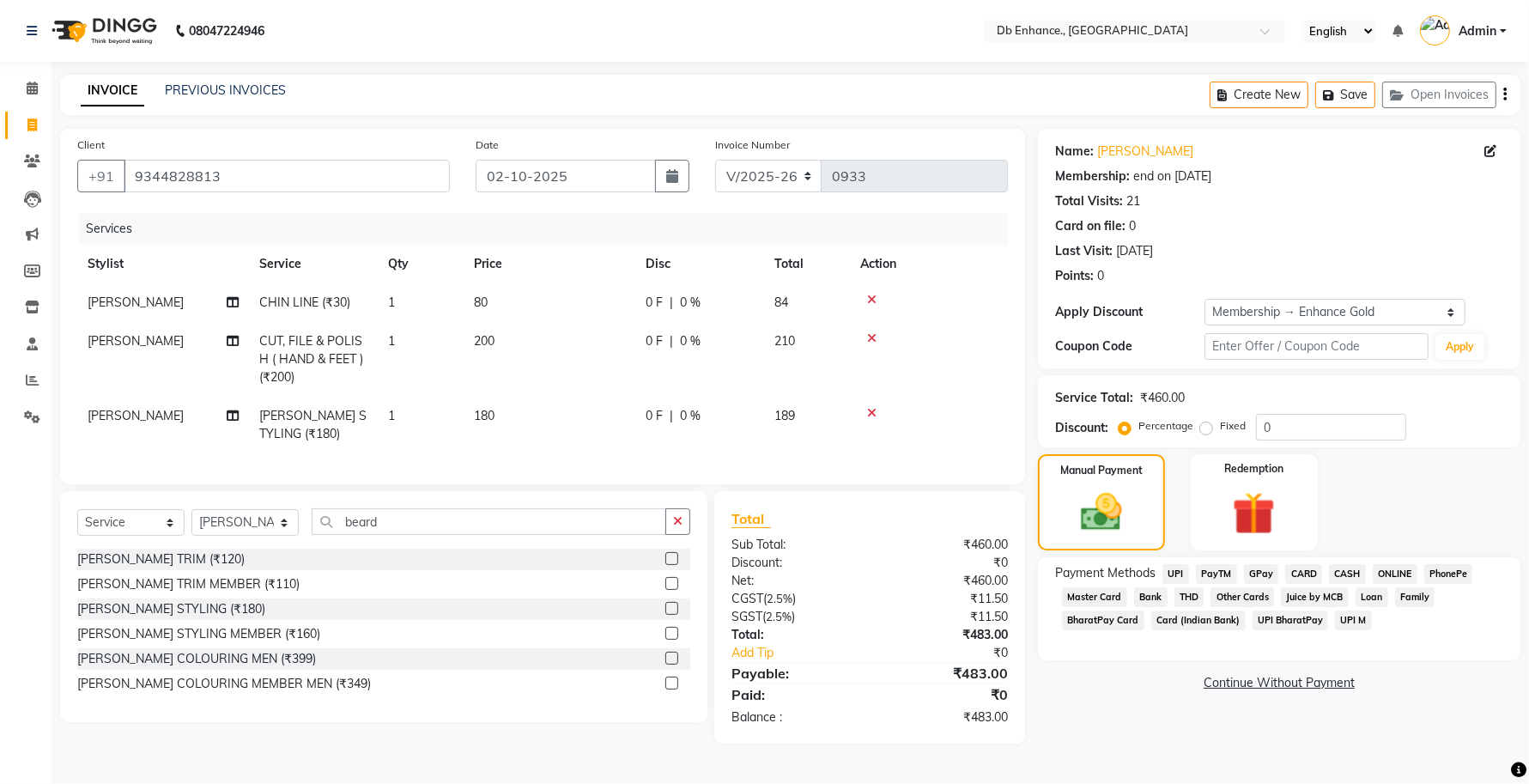
click at [1305, 568] on span "CARD" at bounding box center [1303, 574] width 37 height 20
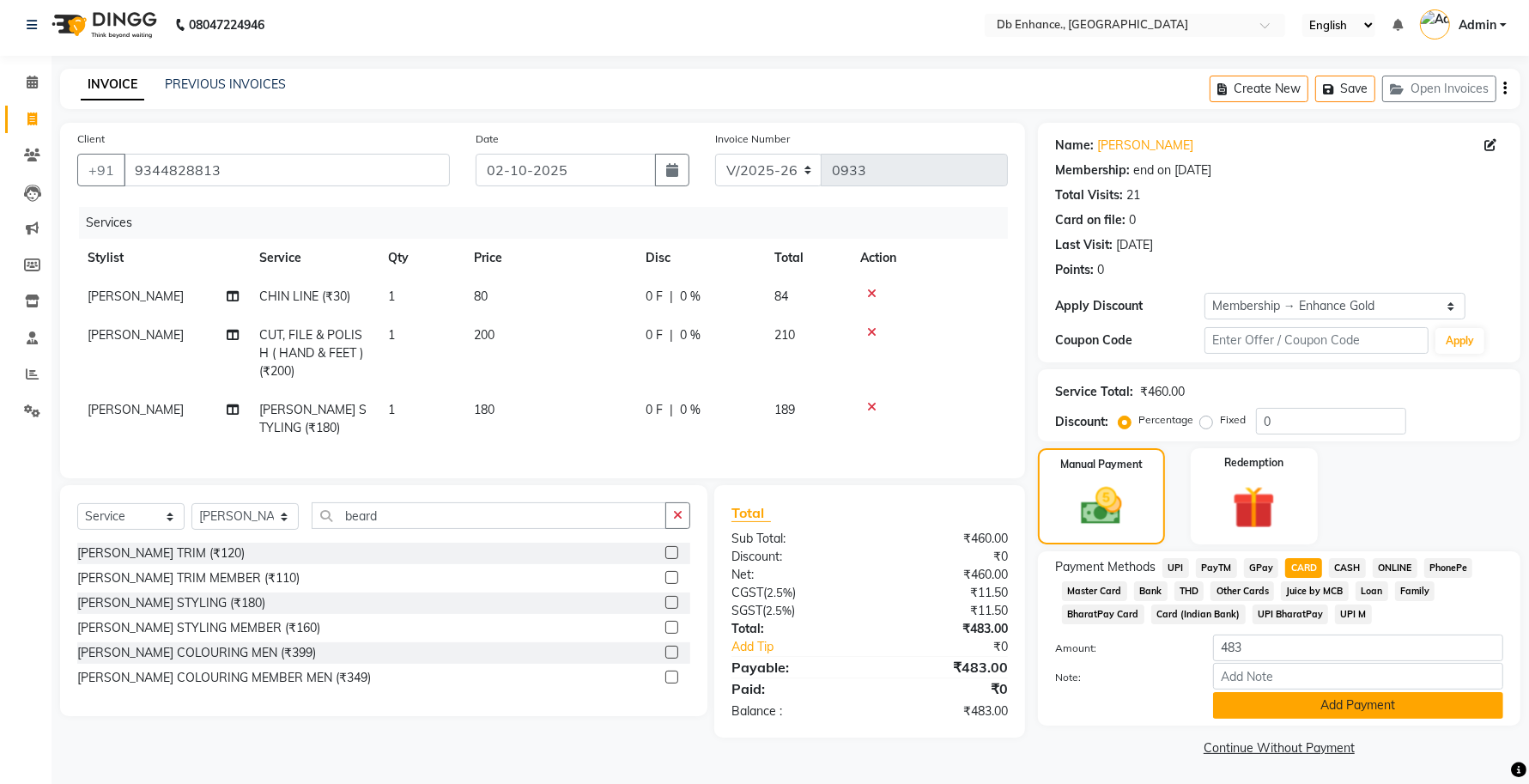
click at [1272, 701] on button "Add Payment" at bounding box center [1358, 705] width 290 height 27
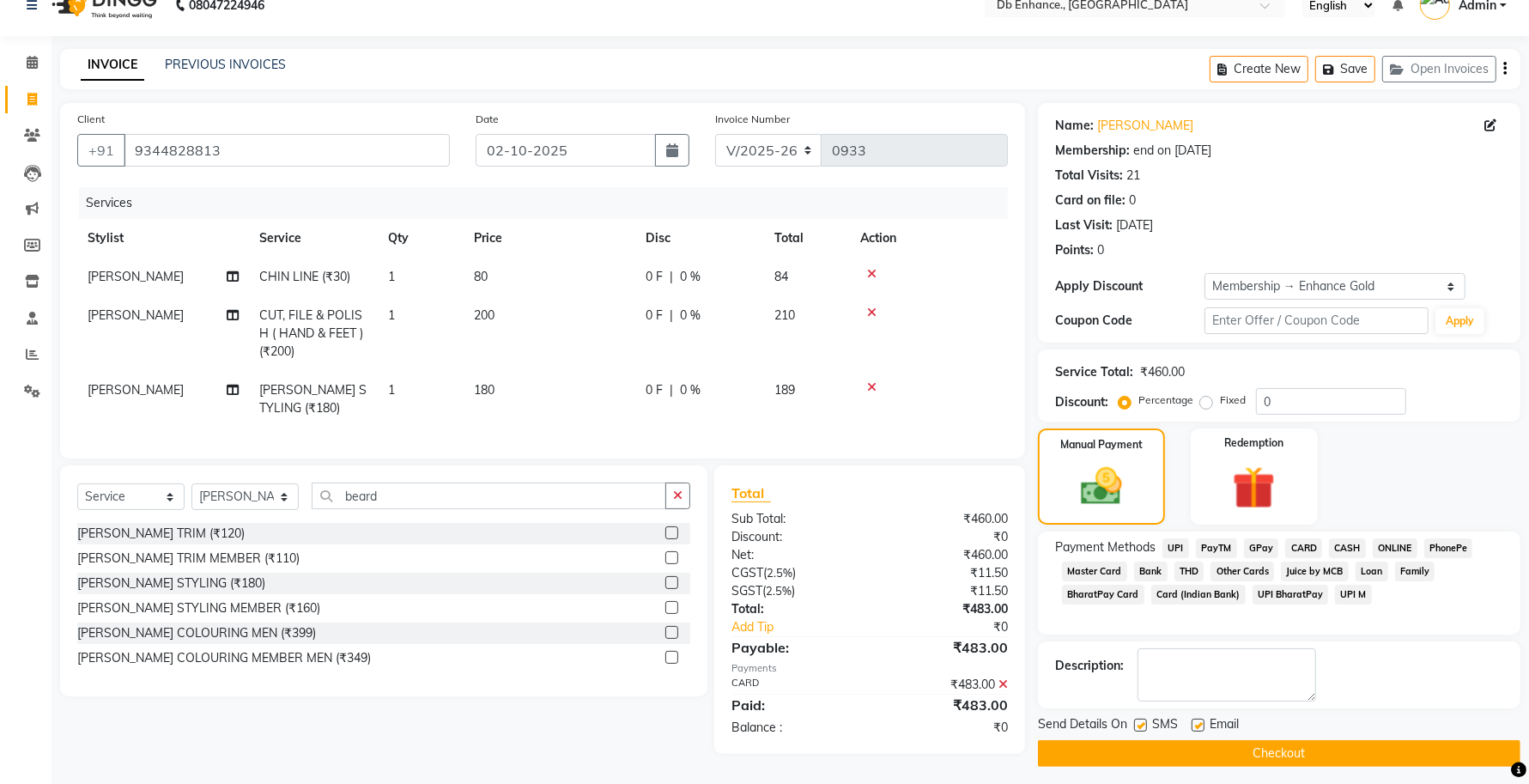
scroll to position [36, 0]
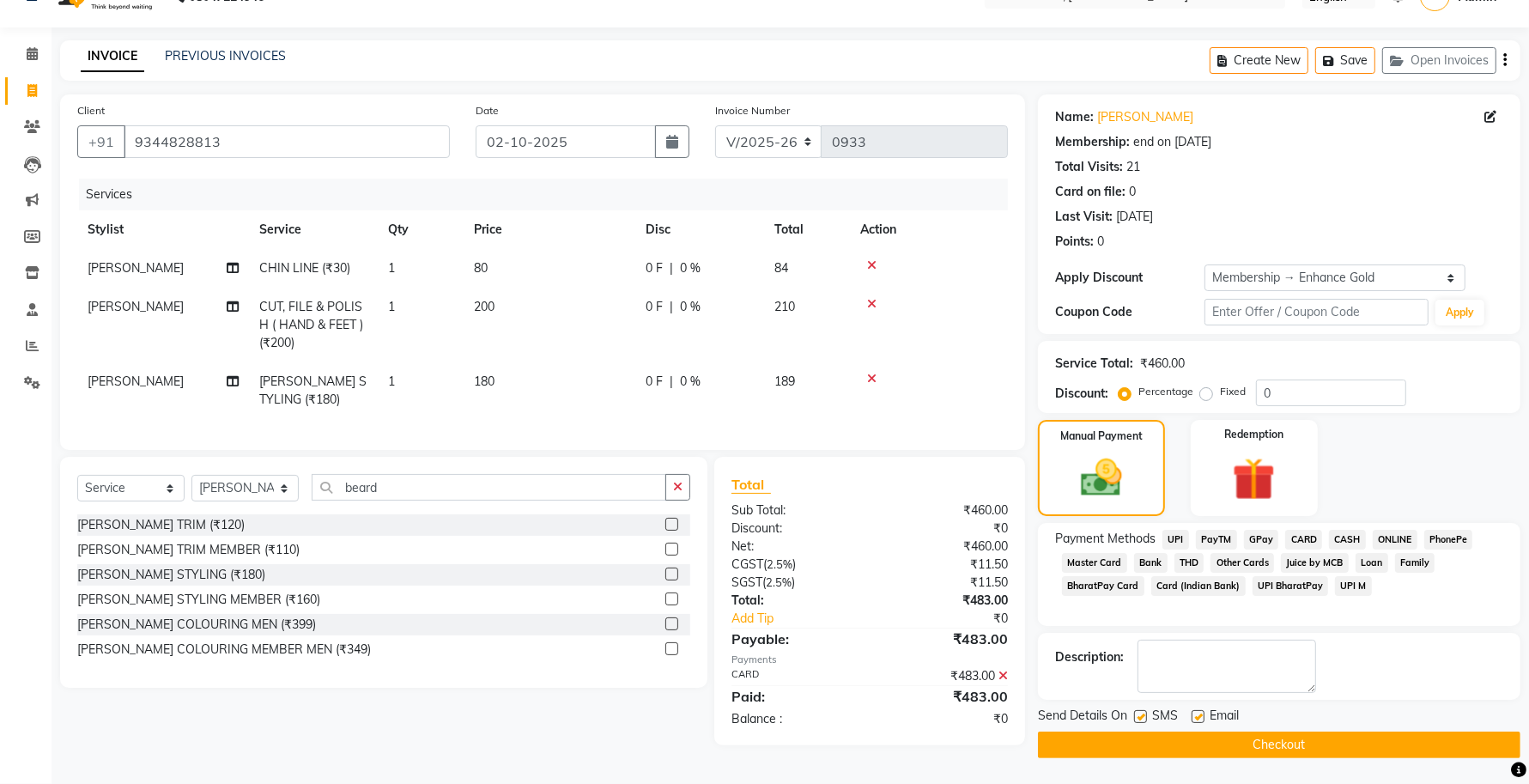
click at [1198, 715] on label at bounding box center [1198, 716] width 13 height 13
click at [1198, 715] on input "checkbox" at bounding box center [1197, 717] width 11 height 11
checkbox input "false"
click at [1137, 710] on label at bounding box center [1140, 716] width 13 height 13
click at [1137, 712] on input "checkbox" at bounding box center [1139, 717] width 11 height 11
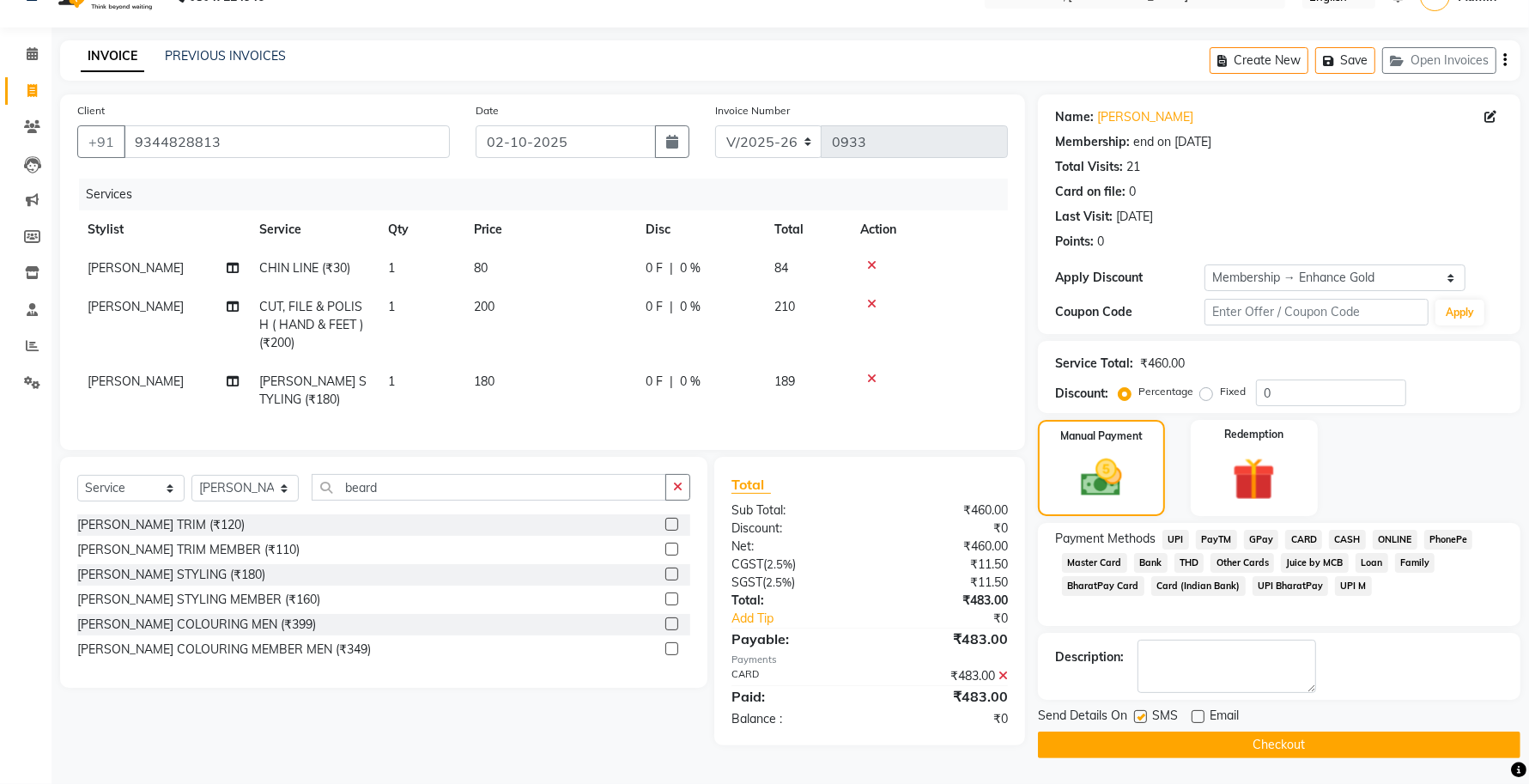
checkbox input "false"
click at [1149, 744] on button "Checkout" at bounding box center [1279, 744] width 482 height 27
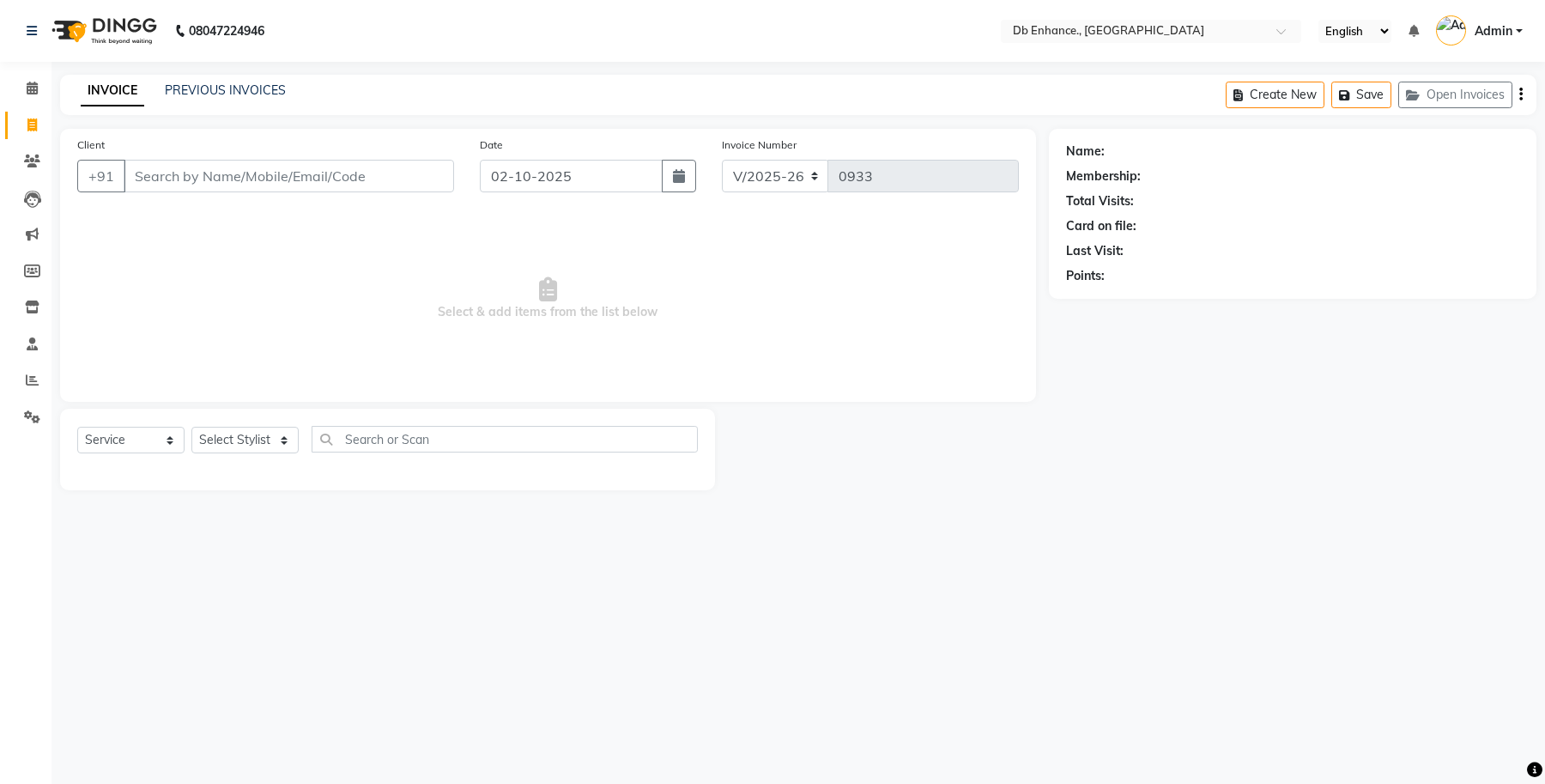
select select "4474"
select select "service"
type input "9444925555"
click at [389, 170] on span "Add Client" at bounding box center [410, 175] width 68 height 17
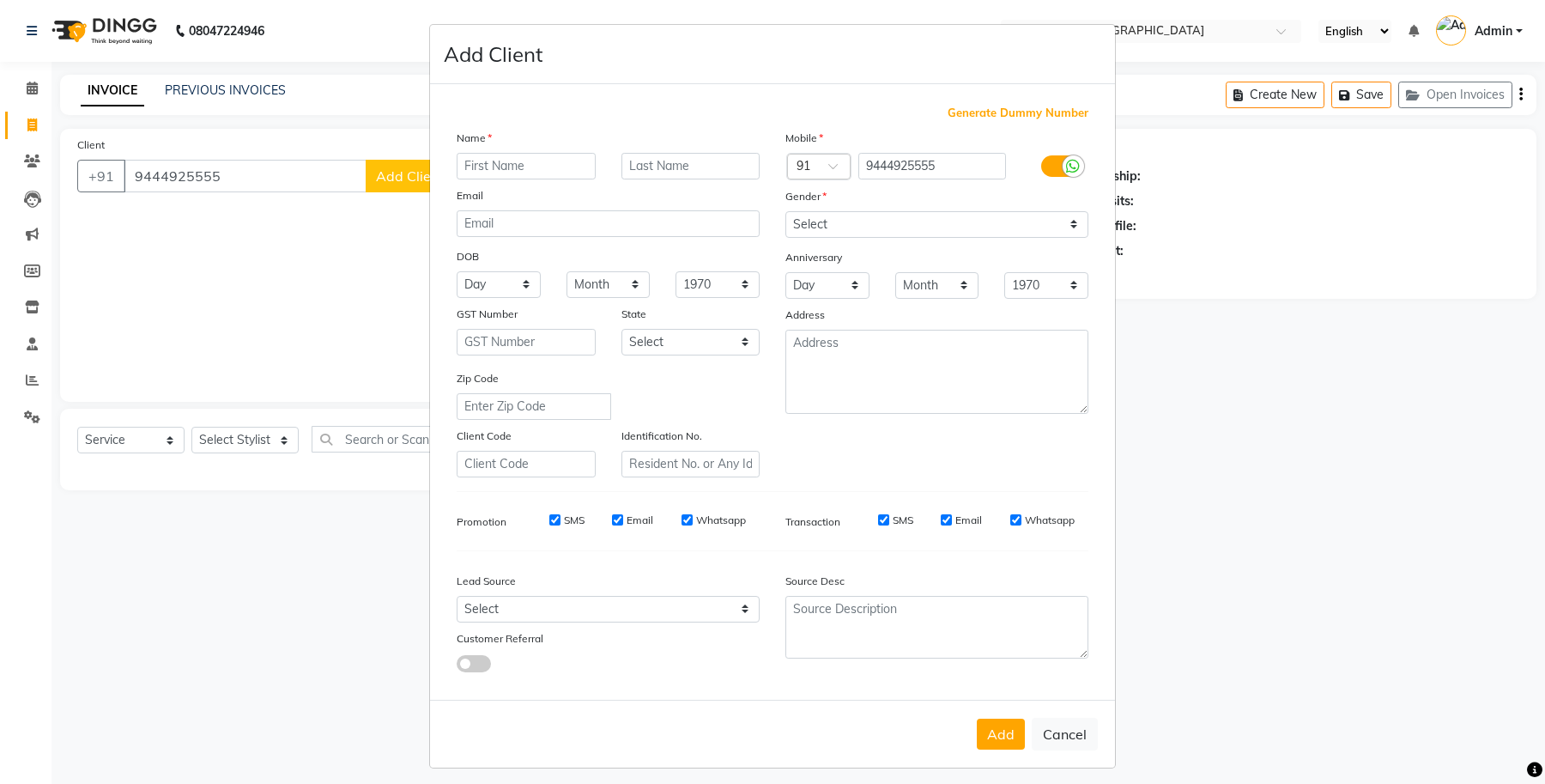
click at [495, 161] on input "text" at bounding box center [526, 166] width 139 height 27
click at [464, 166] on input "vignesh sir" at bounding box center [526, 166] width 139 height 27
click at [457, 161] on input "vVgnesh sir" at bounding box center [526, 166] width 139 height 27
click at [464, 161] on input "vVgnesh sir" at bounding box center [526, 166] width 139 height 27
type input "Vgnesh sir"
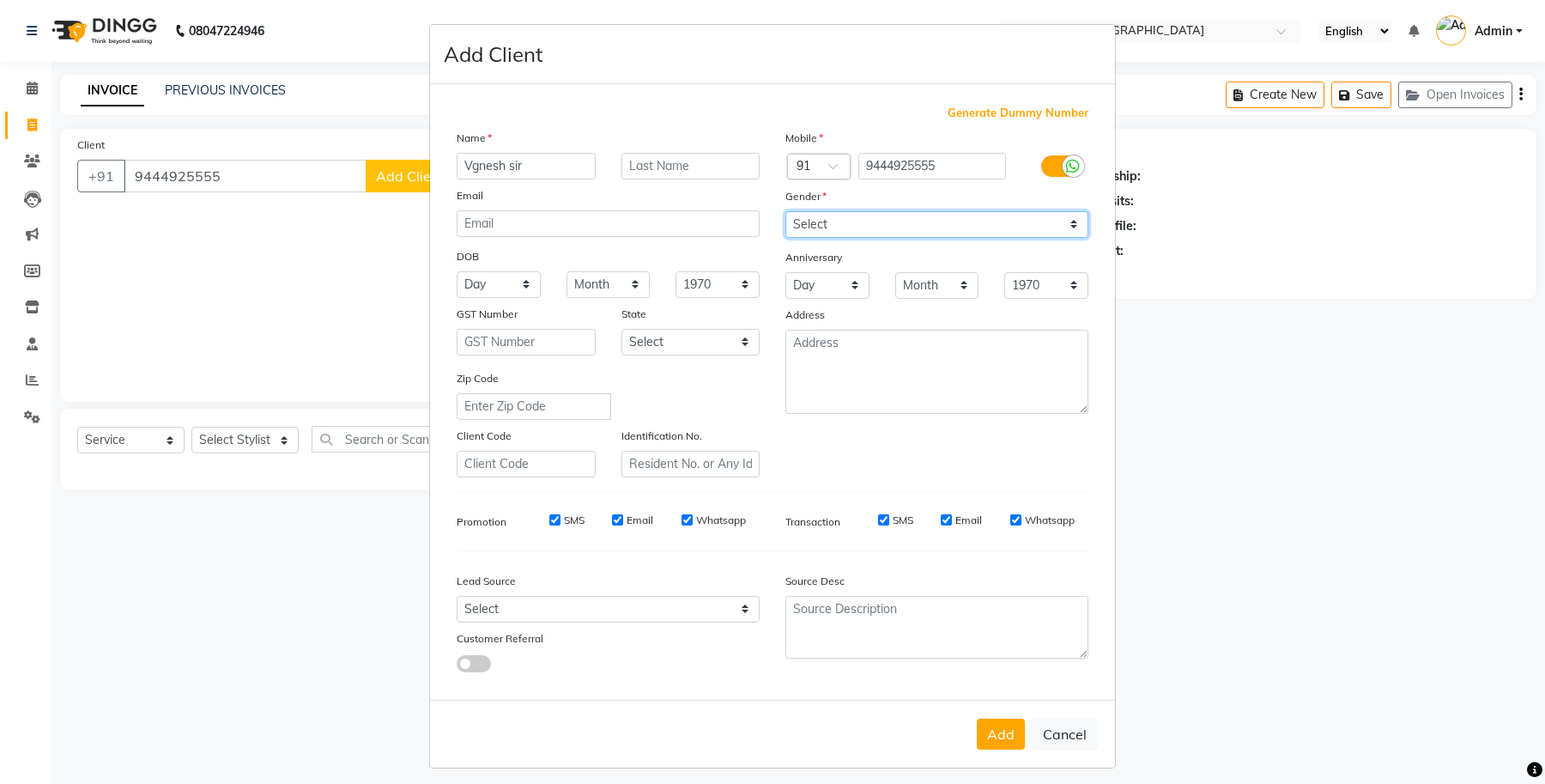
click at [881, 227] on select "Select Male Female Other Prefer Not To Say" at bounding box center [937, 224] width 303 height 27
select select "male"
click at [786, 211] on select "Select Male Female Other Prefer Not To Say" at bounding box center [937, 224] width 303 height 27
click at [988, 731] on button "Add" at bounding box center [1001, 734] width 48 height 31
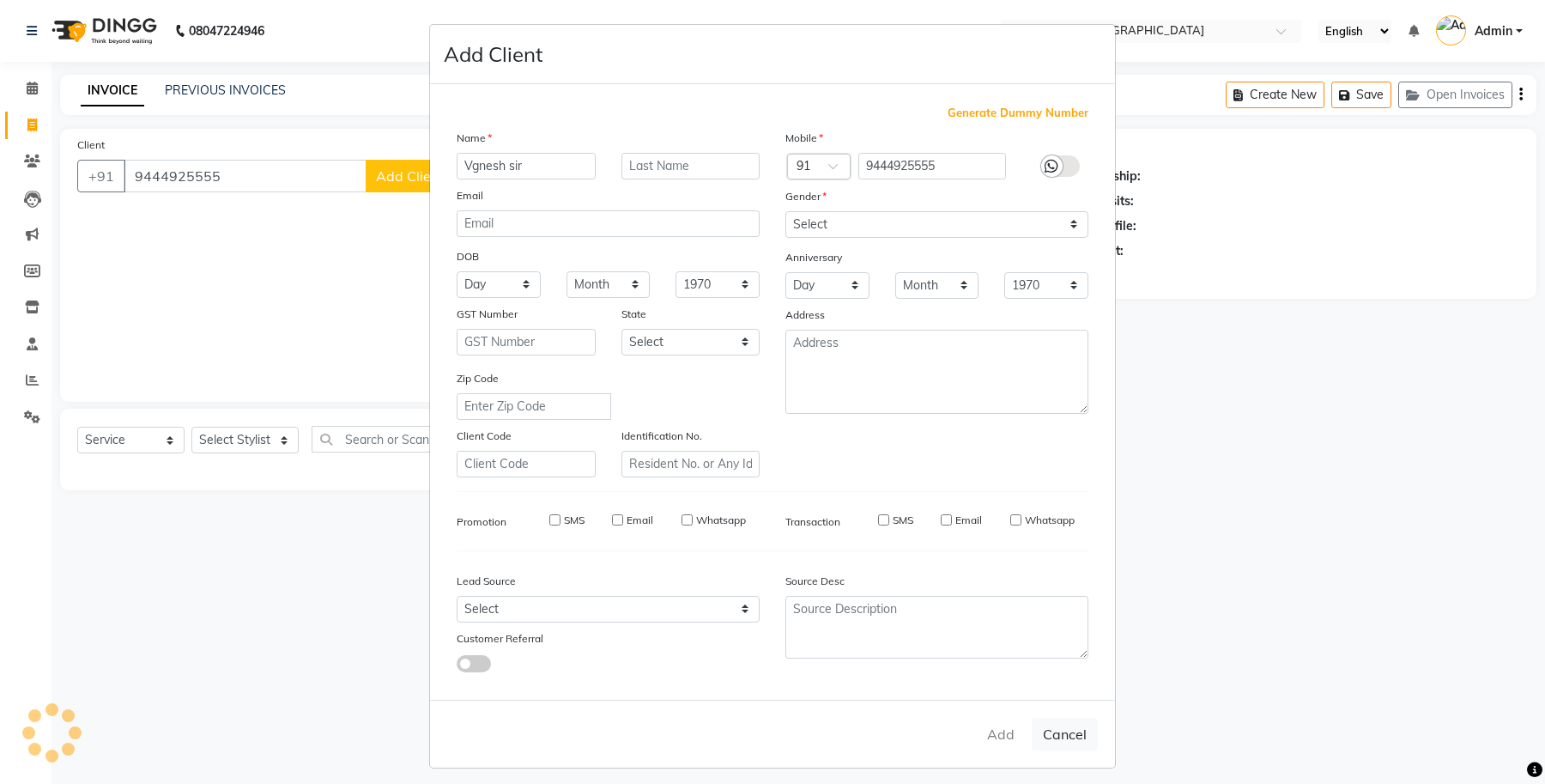
select select
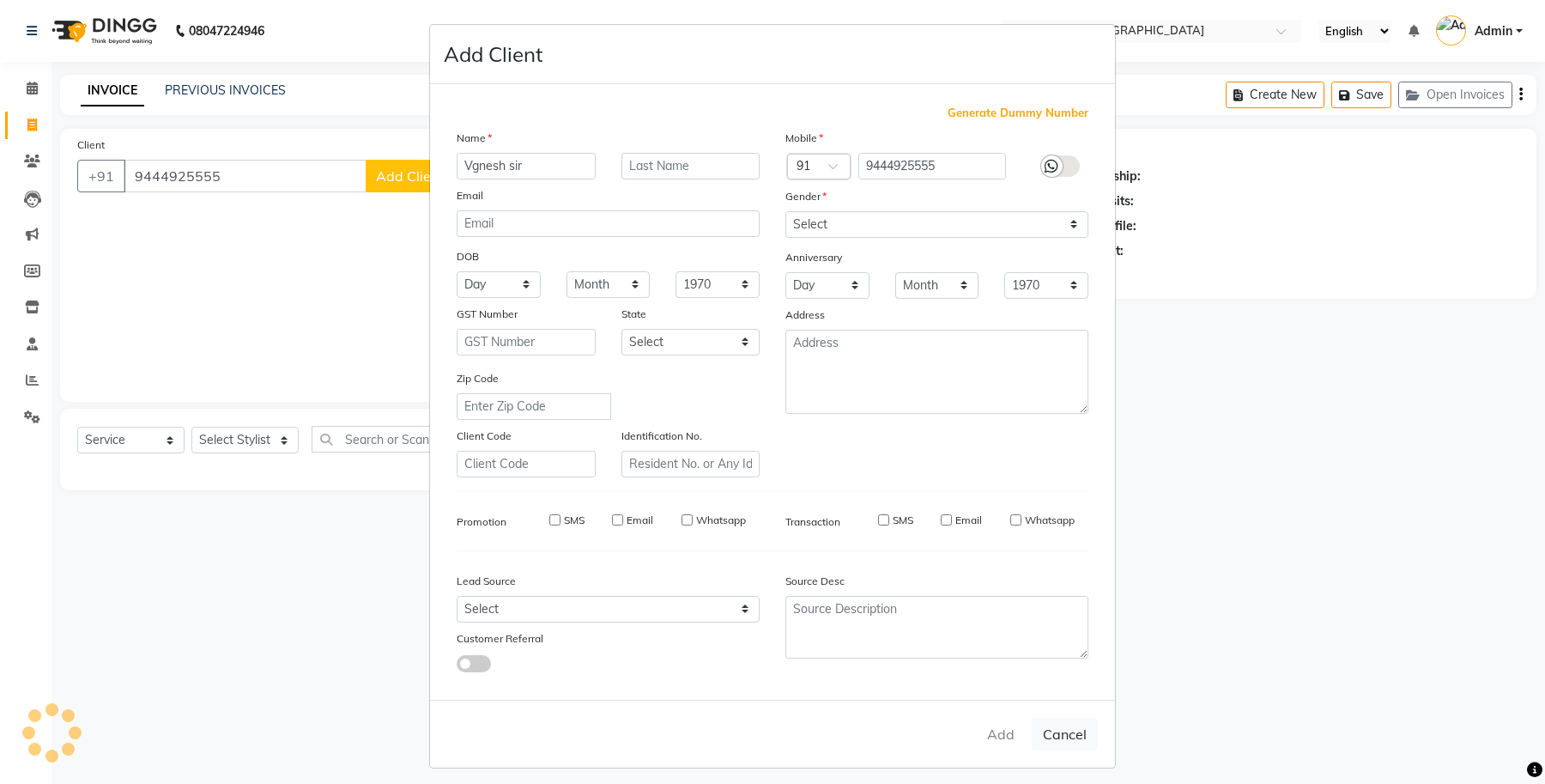
select select
checkbox input "false"
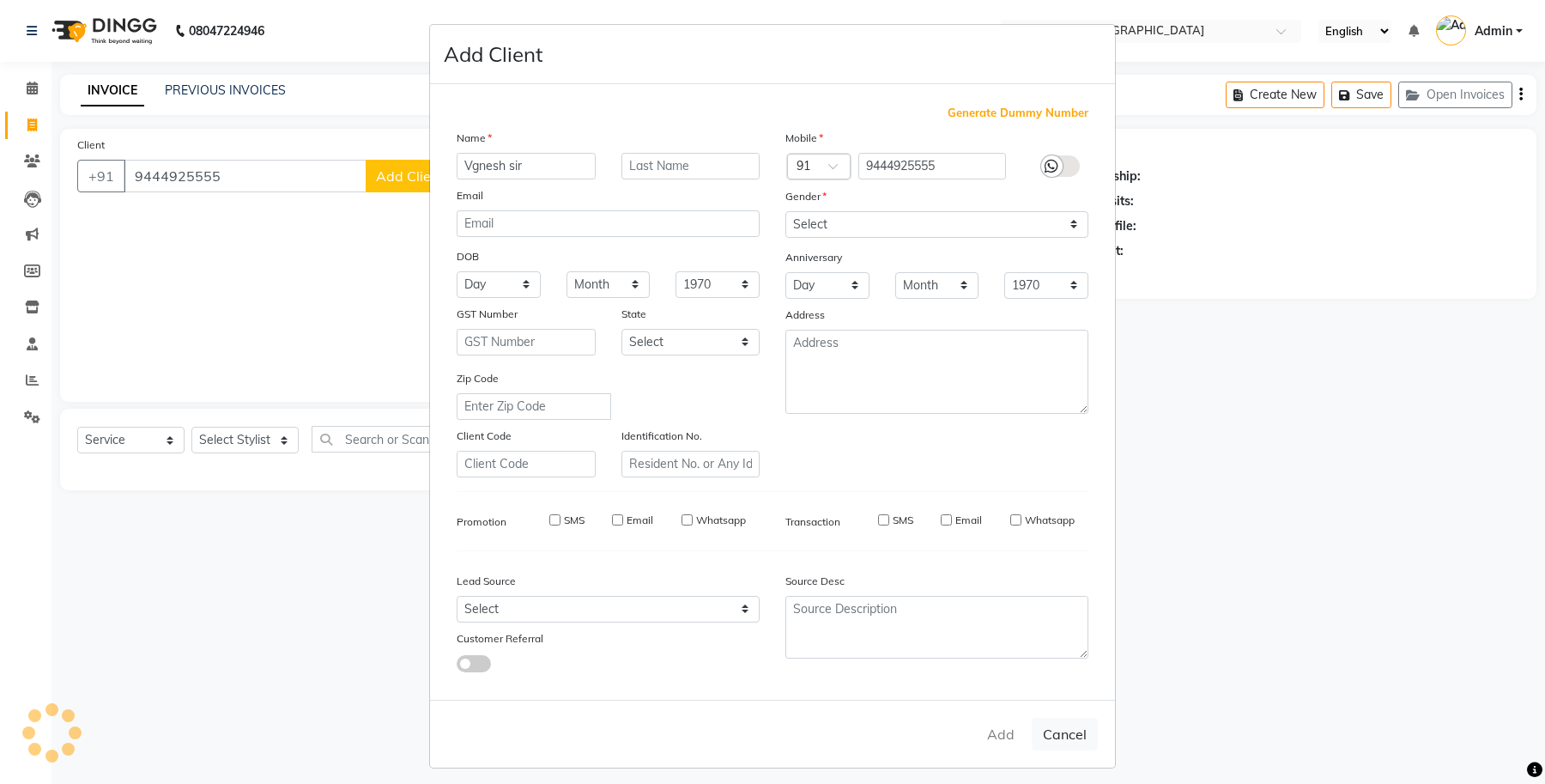
checkbox input "false"
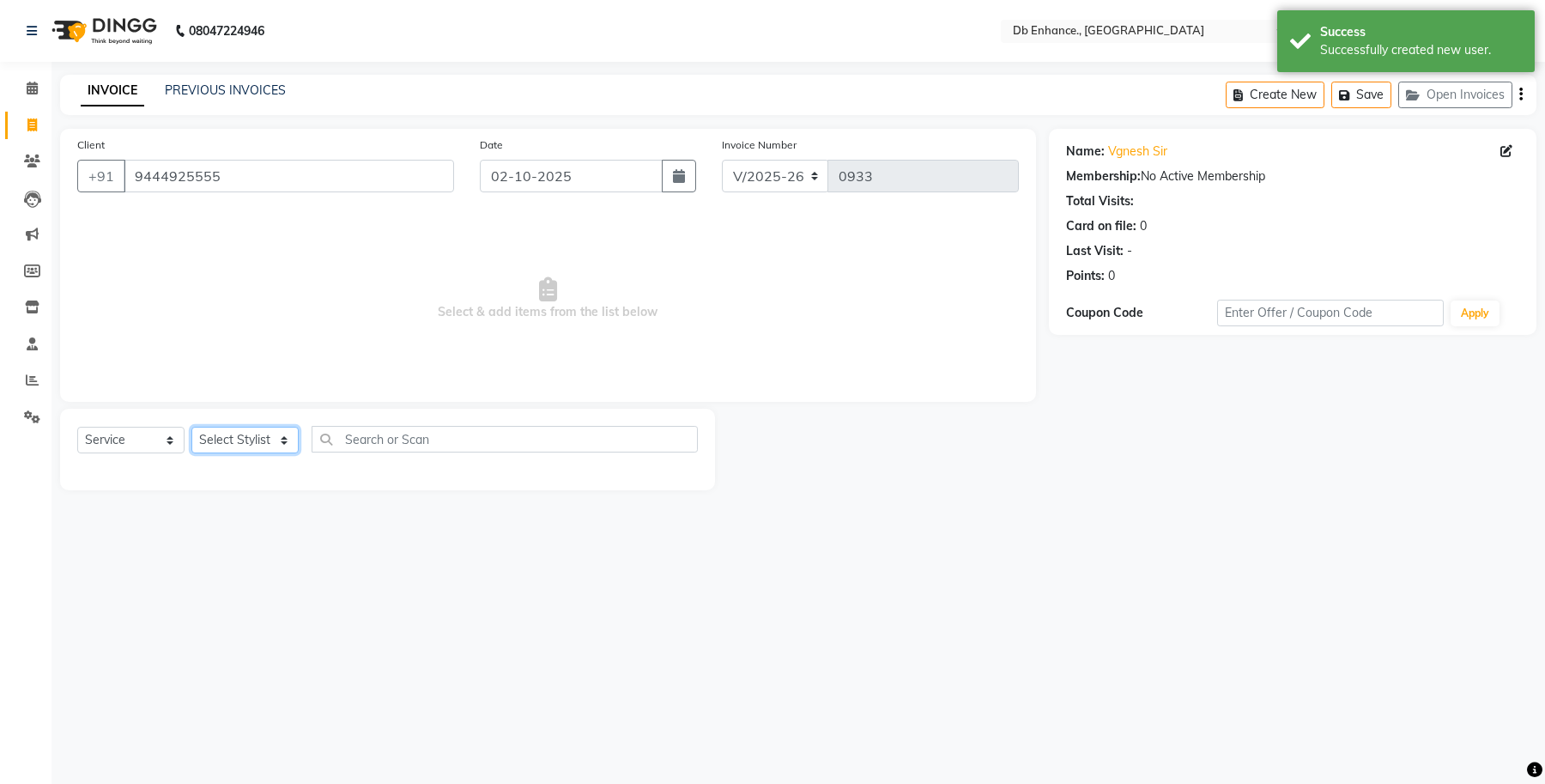
click at [228, 444] on select "Select Stylist [PERSON_NAME] [PERSON_NAME] [PERSON_NAME] [GEOGRAPHIC_DATA][PERS…" at bounding box center [244, 440] width 107 height 27
select select "92922"
click at [191, 427] on select "Select Stylist [PERSON_NAME] [PERSON_NAME] [PERSON_NAME] [GEOGRAPHIC_DATA][PERS…" at bounding box center [244, 440] width 107 height 27
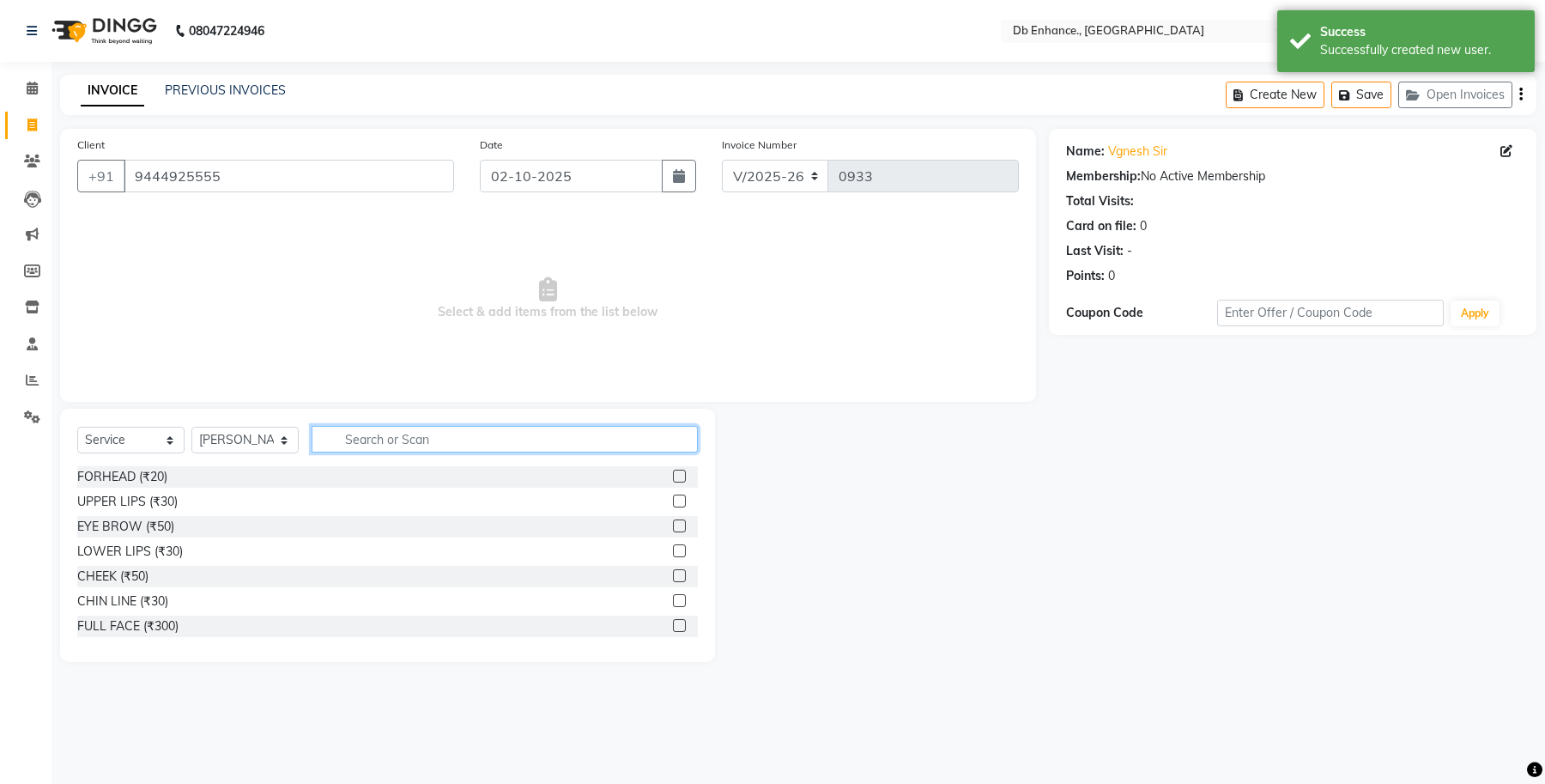
click at [477, 438] on input "text" at bounding box center [505, 439] width 386 height 27
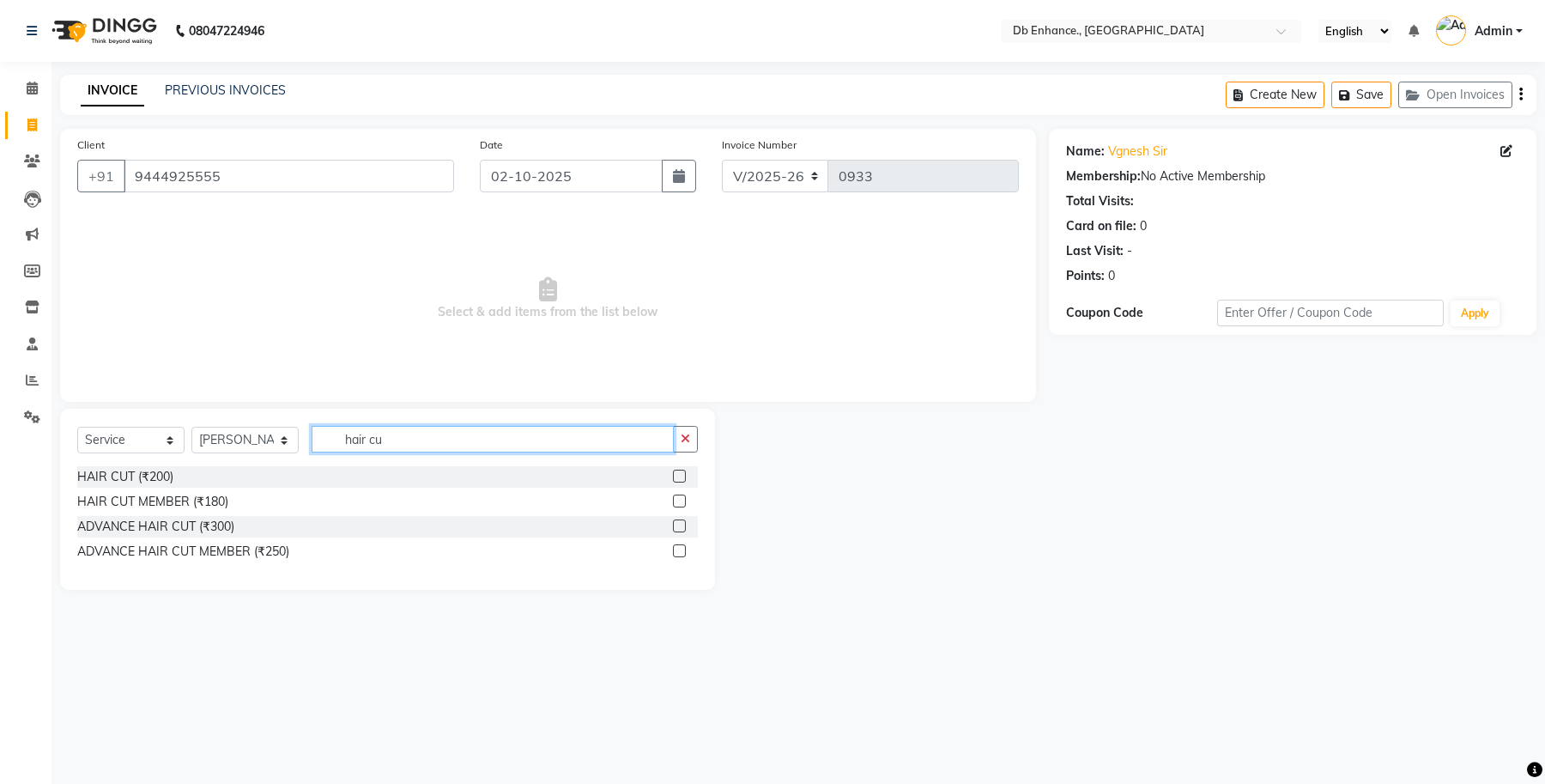
type input "hair cu"
click at [679, 478] on label at bounding box center [679, 476] width 13 height 13
click at [679, 478] on input "checkbox" at bounding box center [678, 476] width 11 height 11
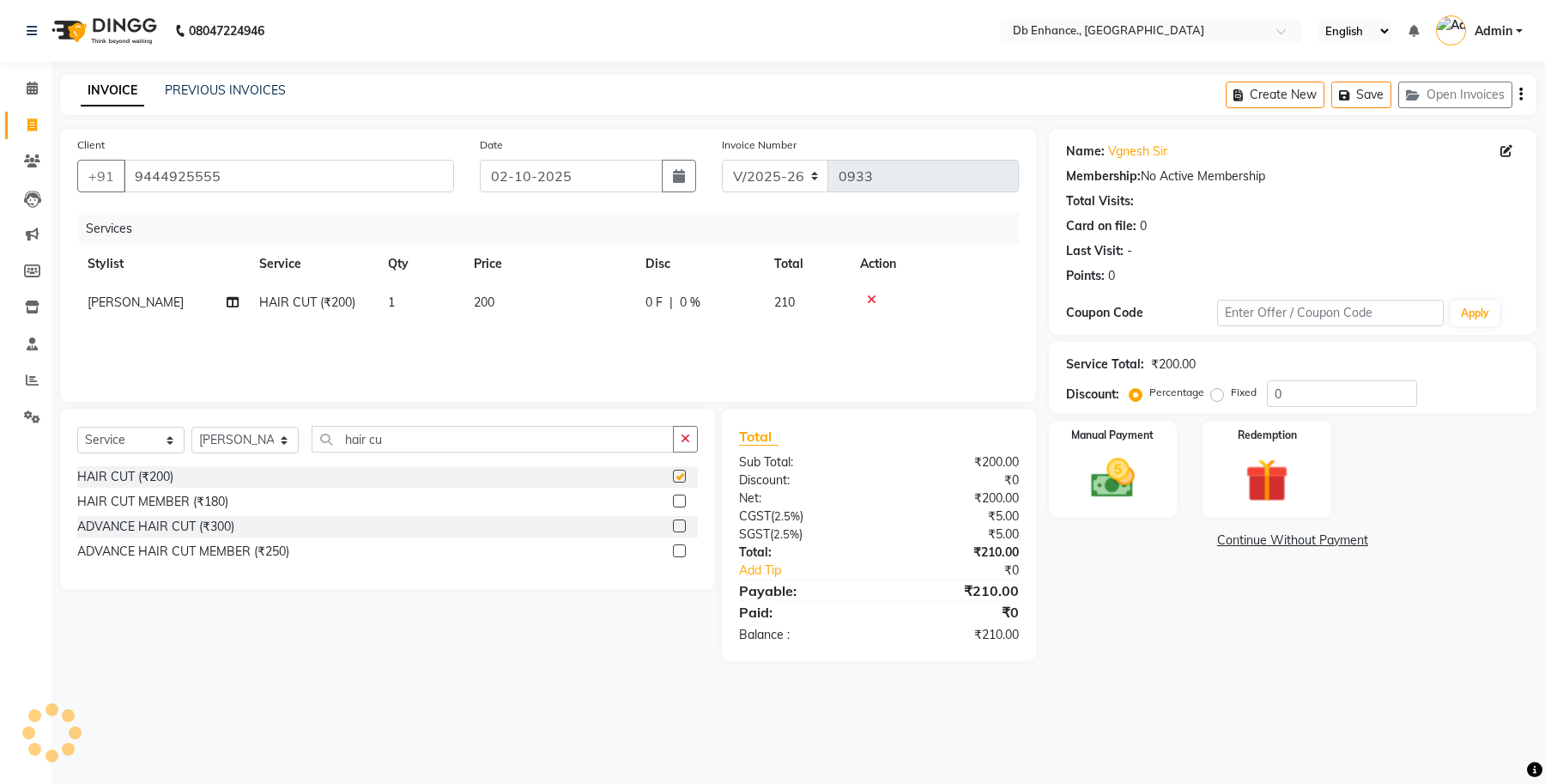
checkbox input "false"
click at [490, 440] on input "hair cu" at bounding box center [493, 439] width 362 height 27
type input "h"
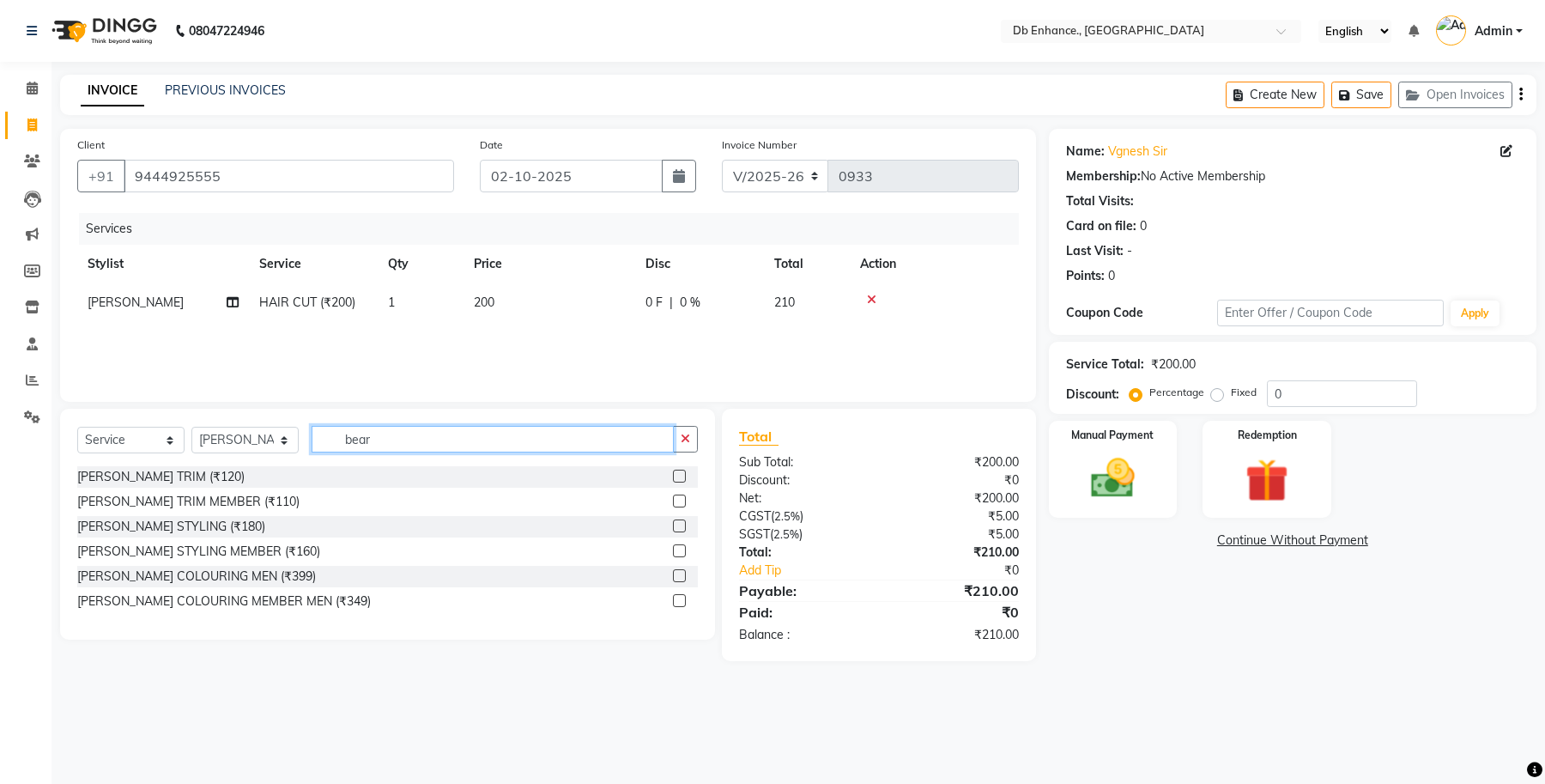
type input "bear"
click at [678, 477] on label at bounding box center [679, 476] width 13 height 13
click at [678, 477] on input "checkbox" at bounding box center [678, 476] width 11 height 11
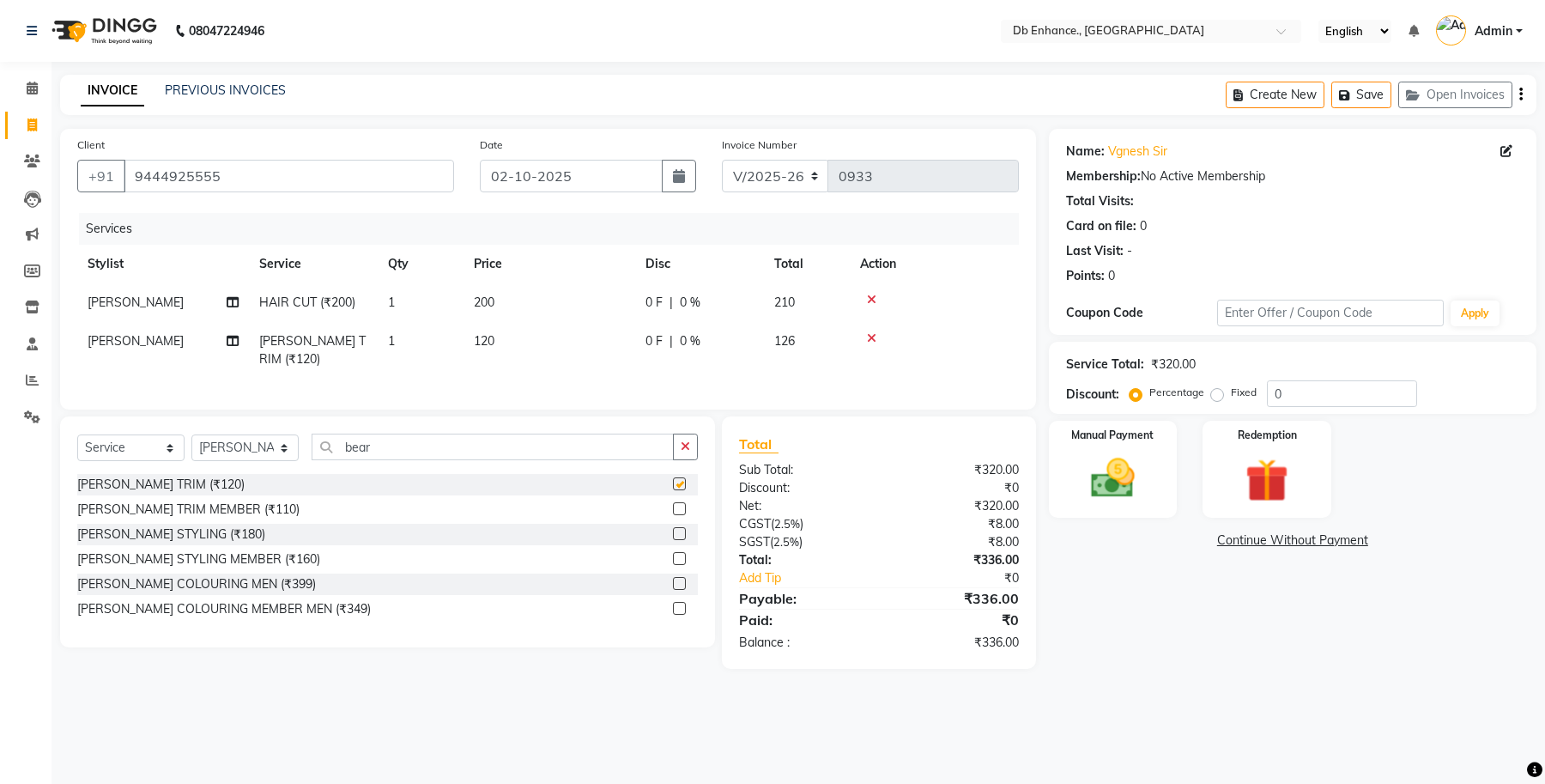
checkbox input "false"
click at [444, 460] on input "bear" at bounding box center [493, 447] width 362 height 27
type input "b"
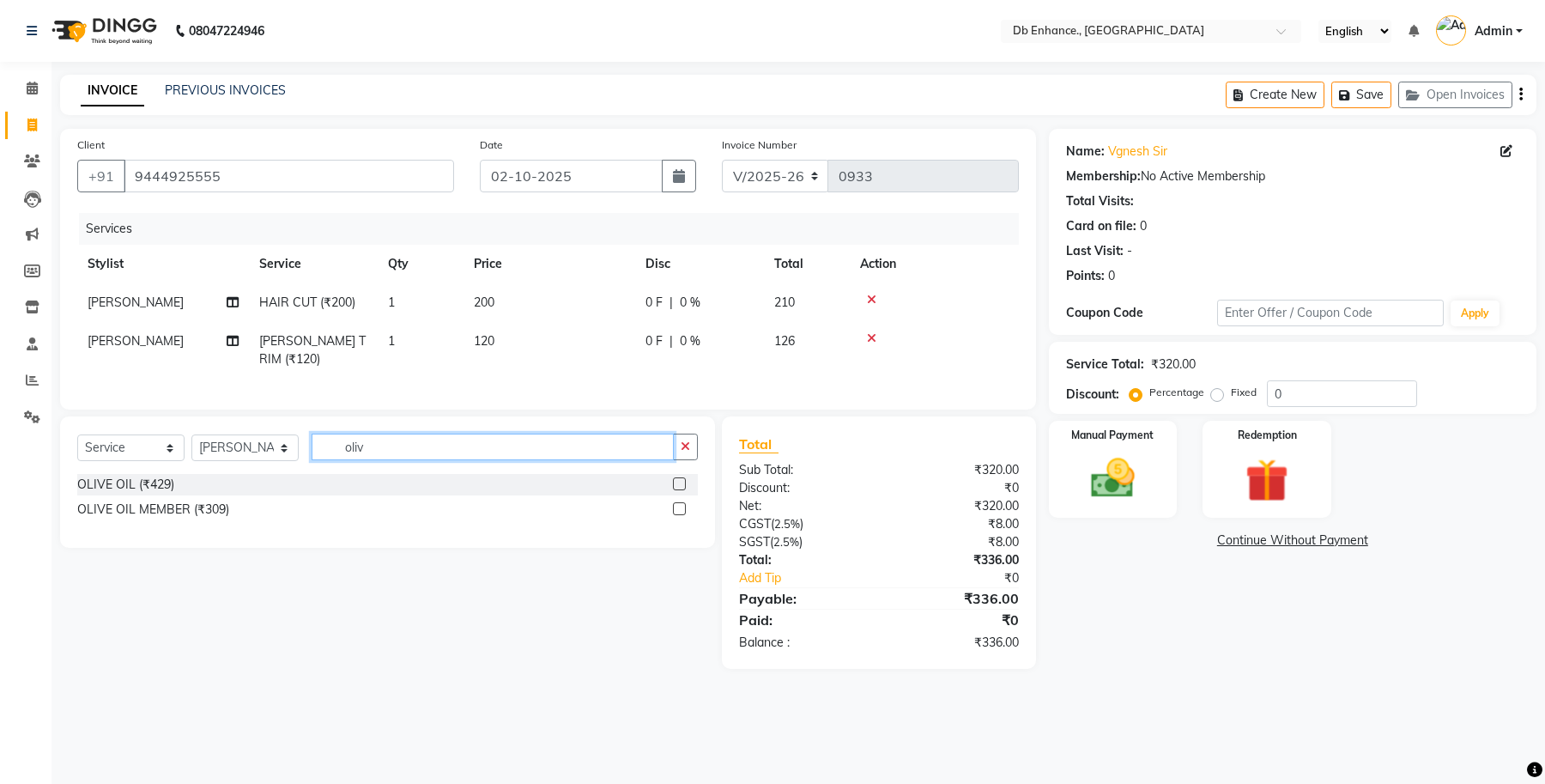
type input "oliv"
click at [675, 490] on label at bounding box center [679, 483] width 13 height 13
click at [675, 490] on input "checkbox" at bounding box center [678, 484] width 11 height 11
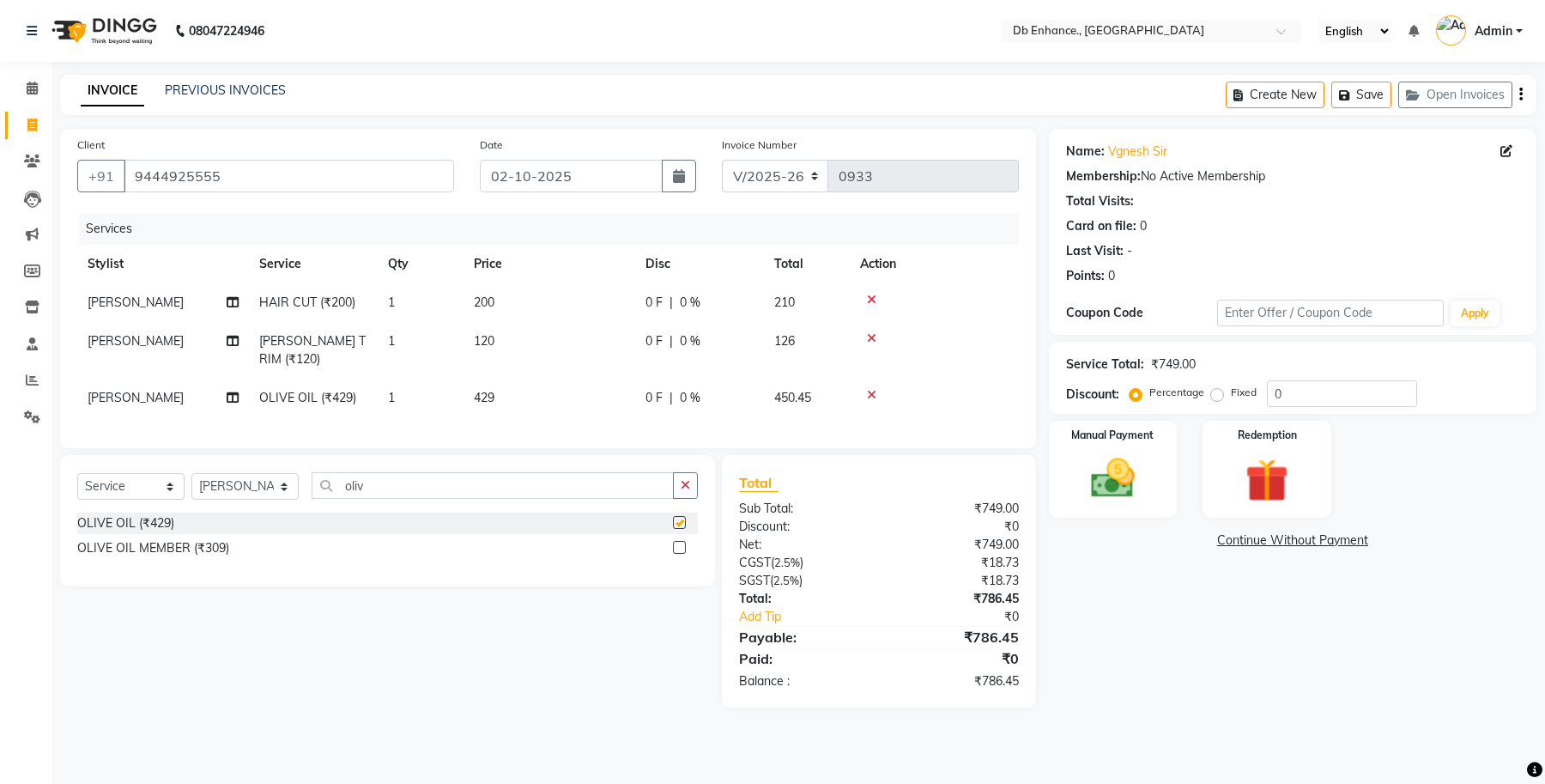
checkbox input "false"
click at [418, 499] on input "oliv" at bounding box center [493, 485] width 362 height 27
type input "o"
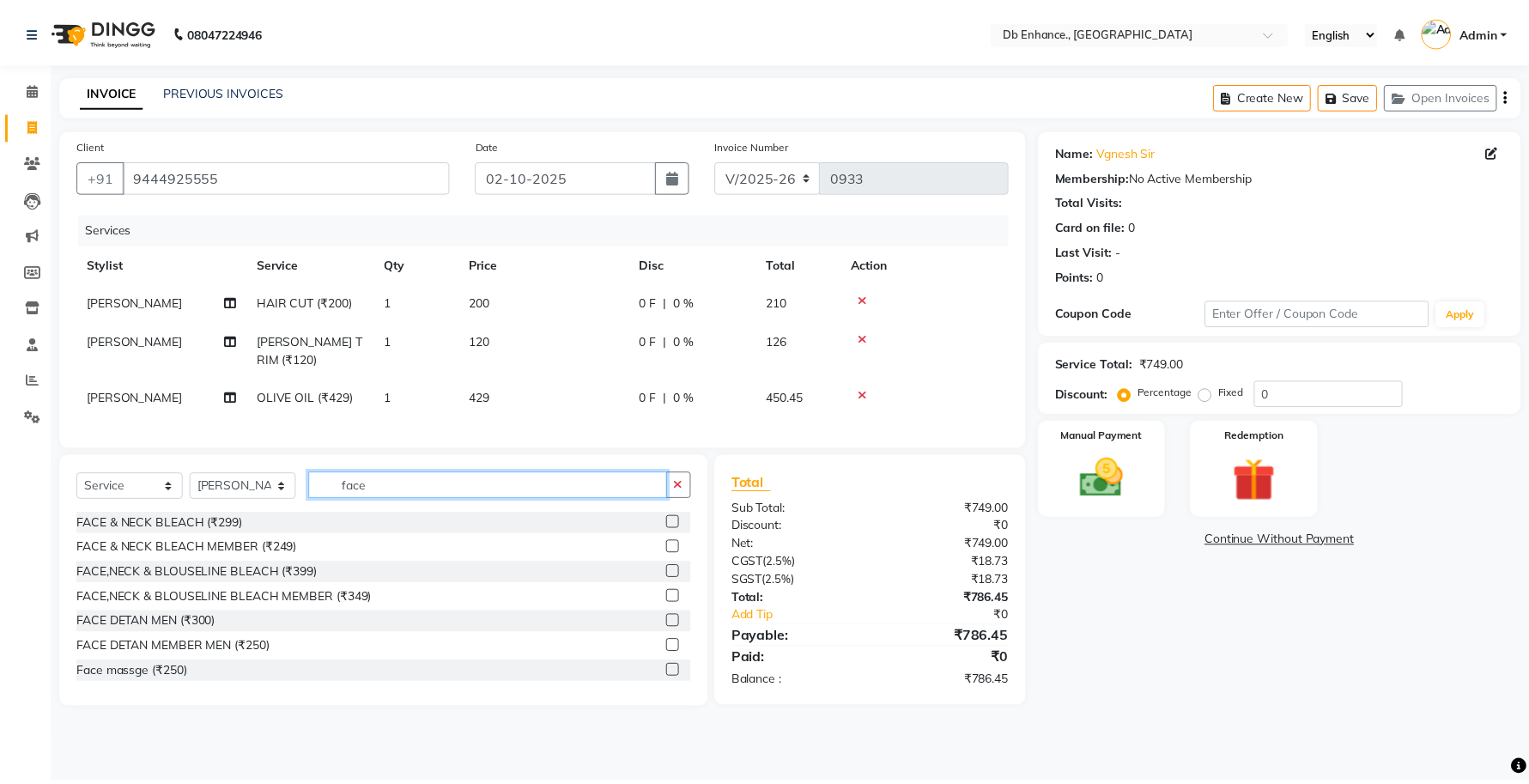
scroll to position [200, 0]
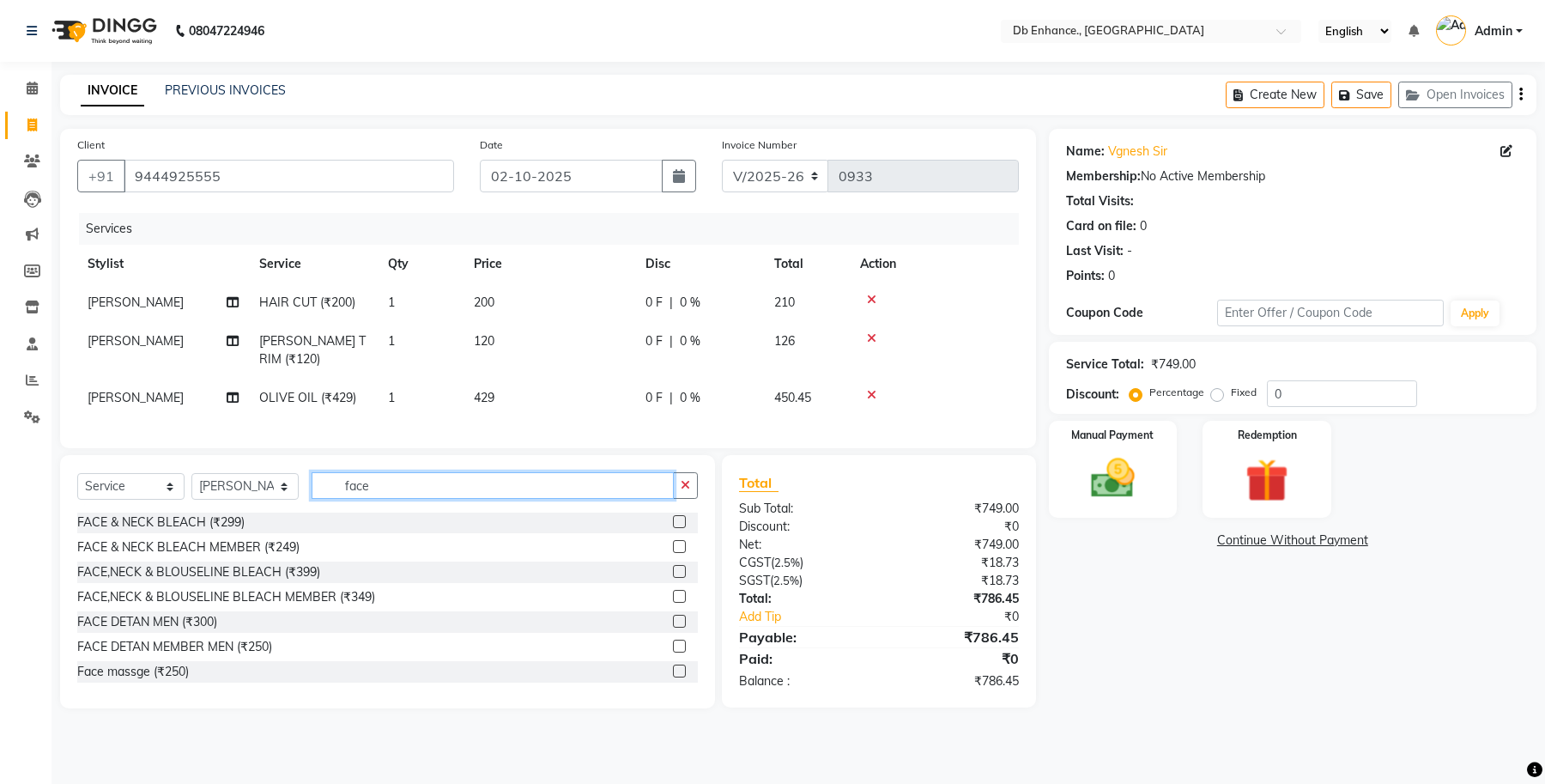
type input "face"
click at [673, 652] on label at bounding box center [679, 646] width 13 height 13
click at [673, 652] on input "checkbox" at bounding box center [678, 646] width 11 height 11
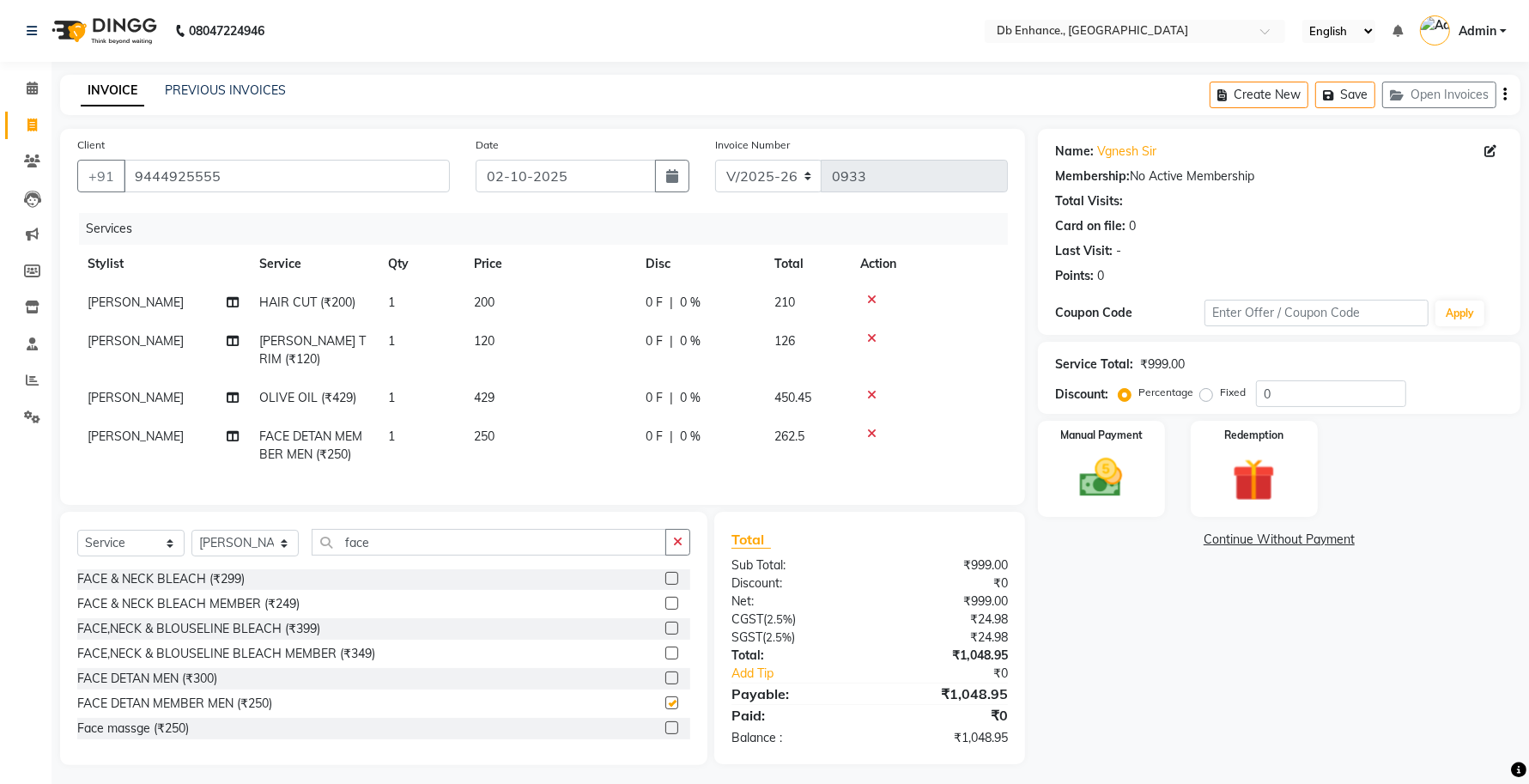
checkbox input "false"
click at [479, 555] on input "face" at bounding box center [489, 542] width 355 height 27
type input "f"
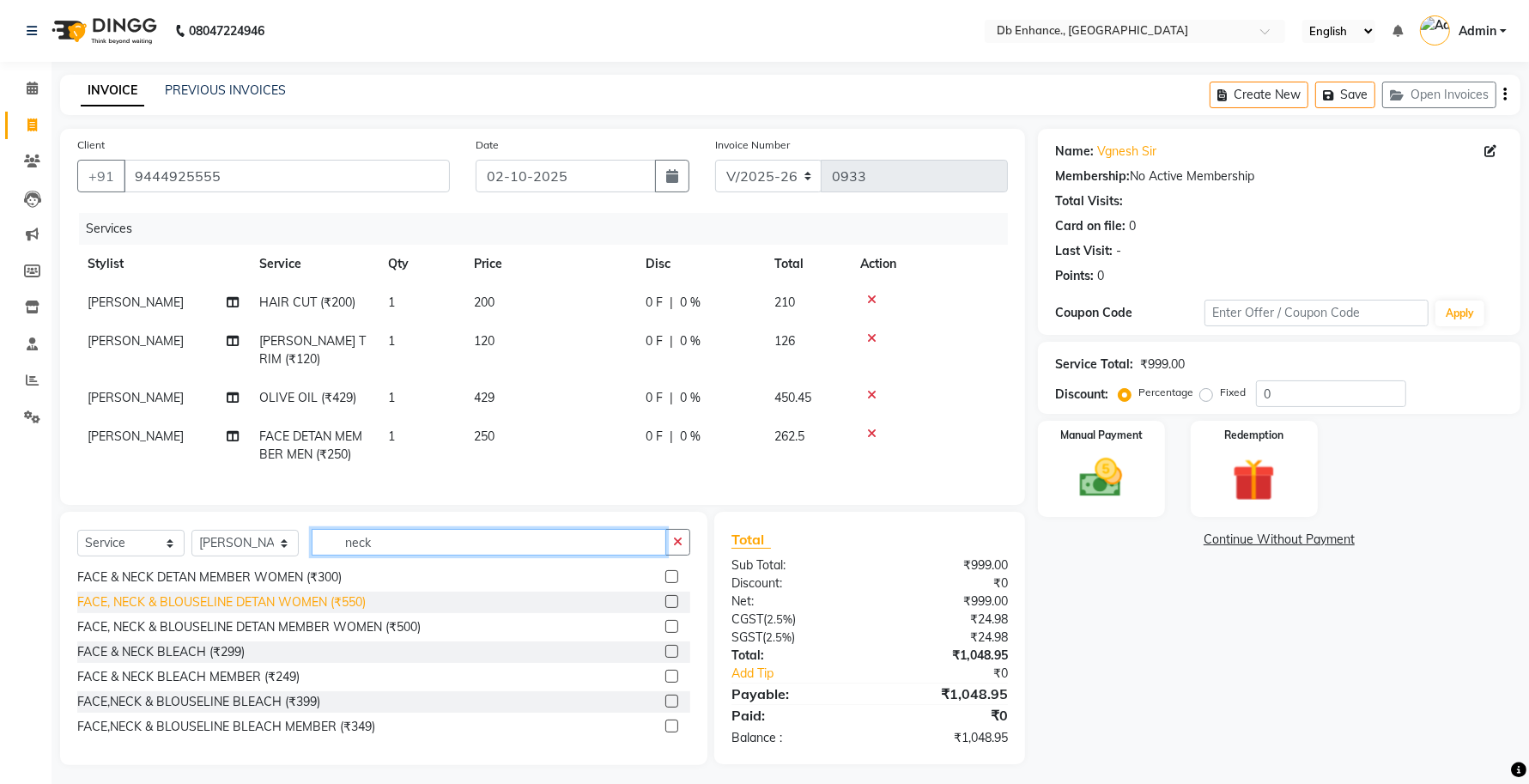
scroll to position [176, 0]
type input "neck"
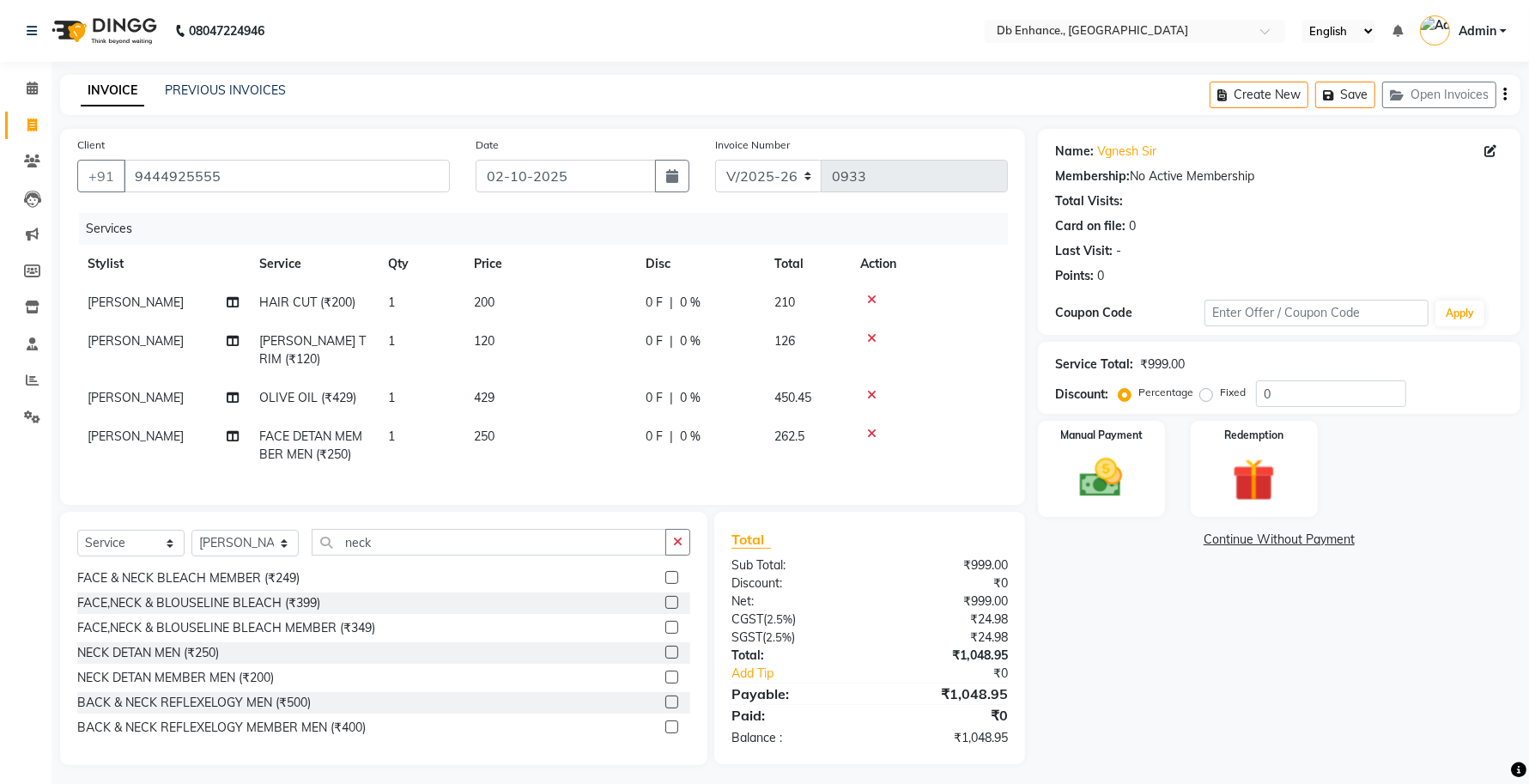
click at [665, 683] on label at bounding box center [671, 676] width 13 height 13
click at [665, 683] on input "checkbox" at bounding box center [670, 677] width 11 height 11
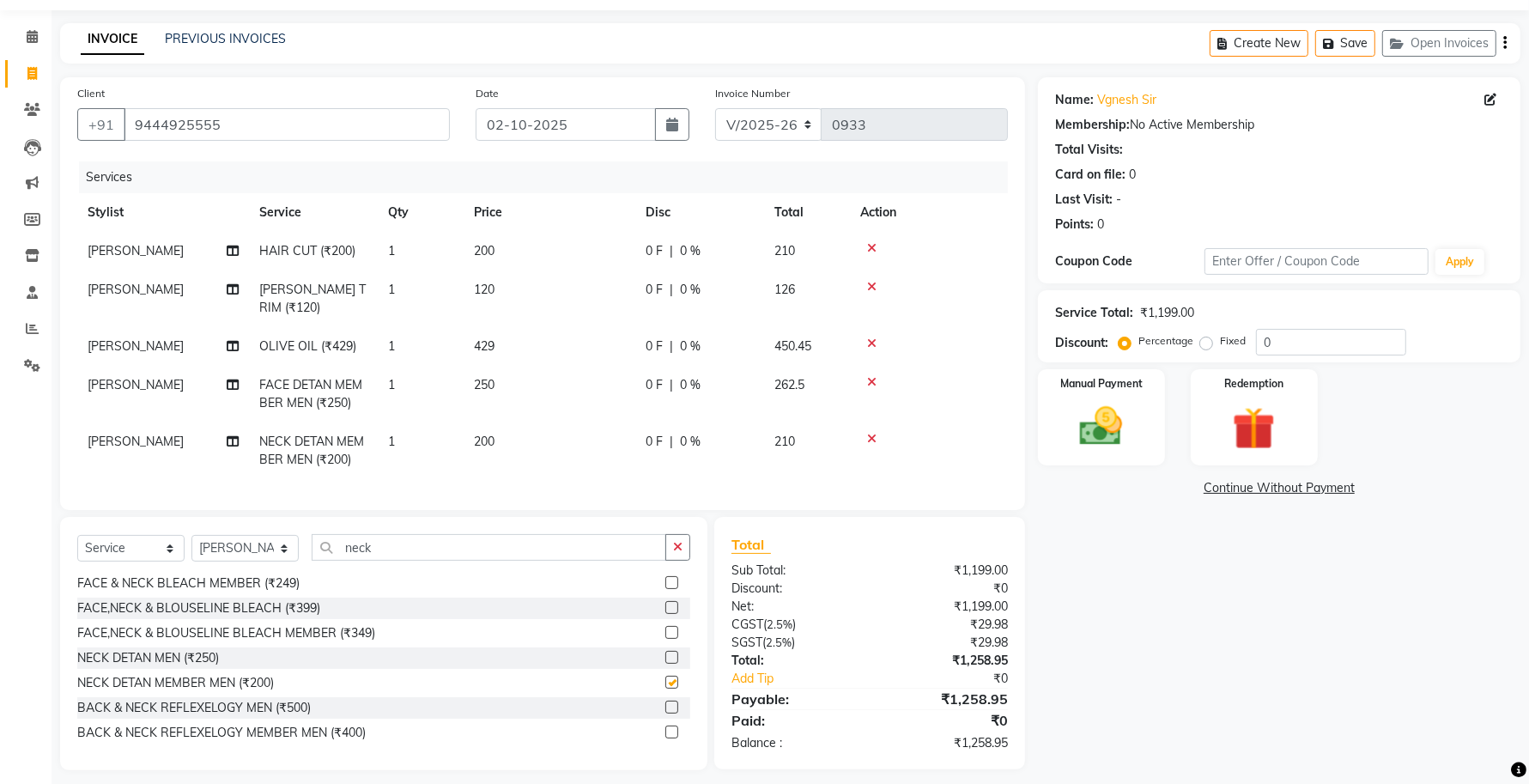
checkbox input "false"
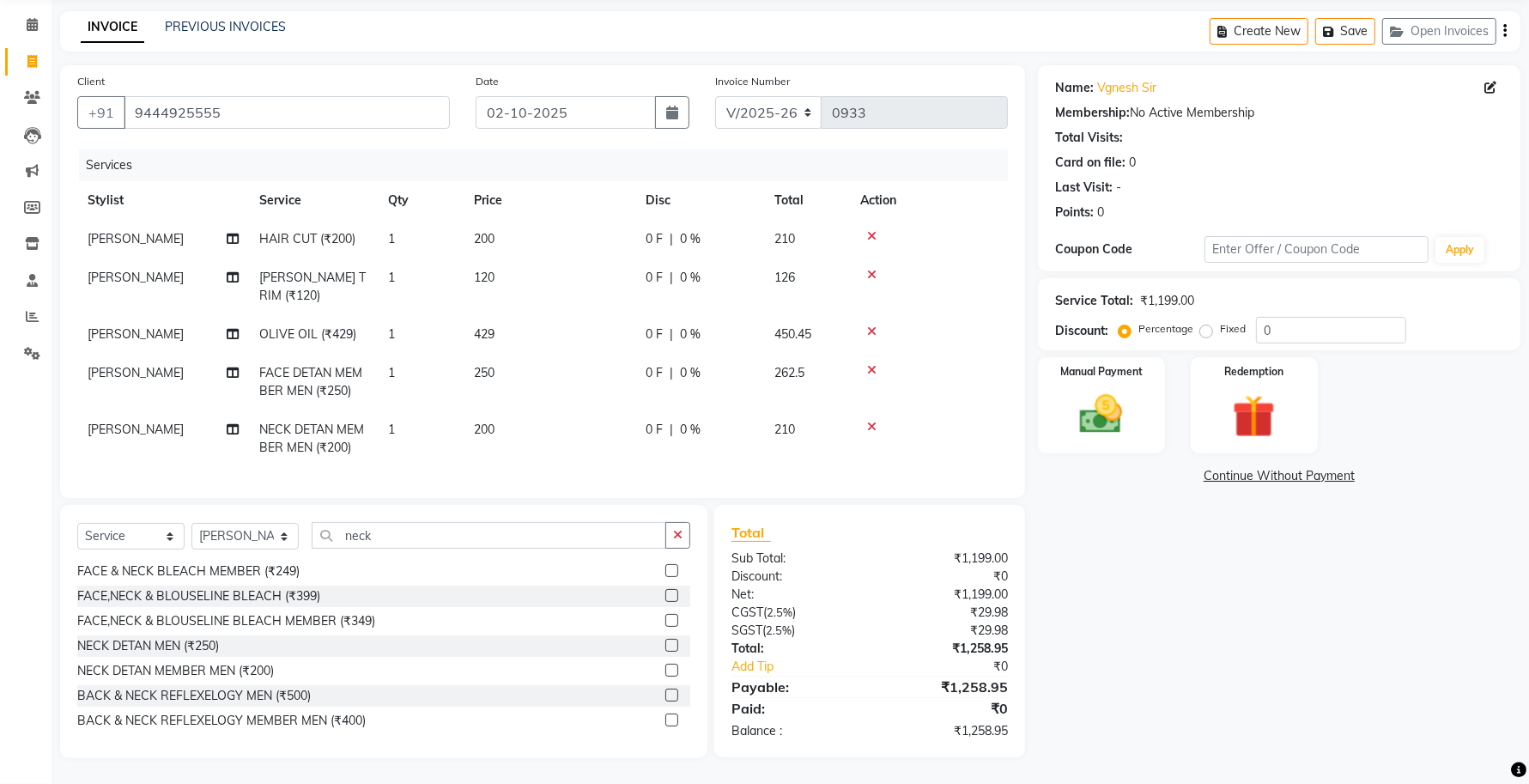
scroll to position [79, 0]
click at [1105, 400] on img at bounding box center [1101, 415] width 72 height 52
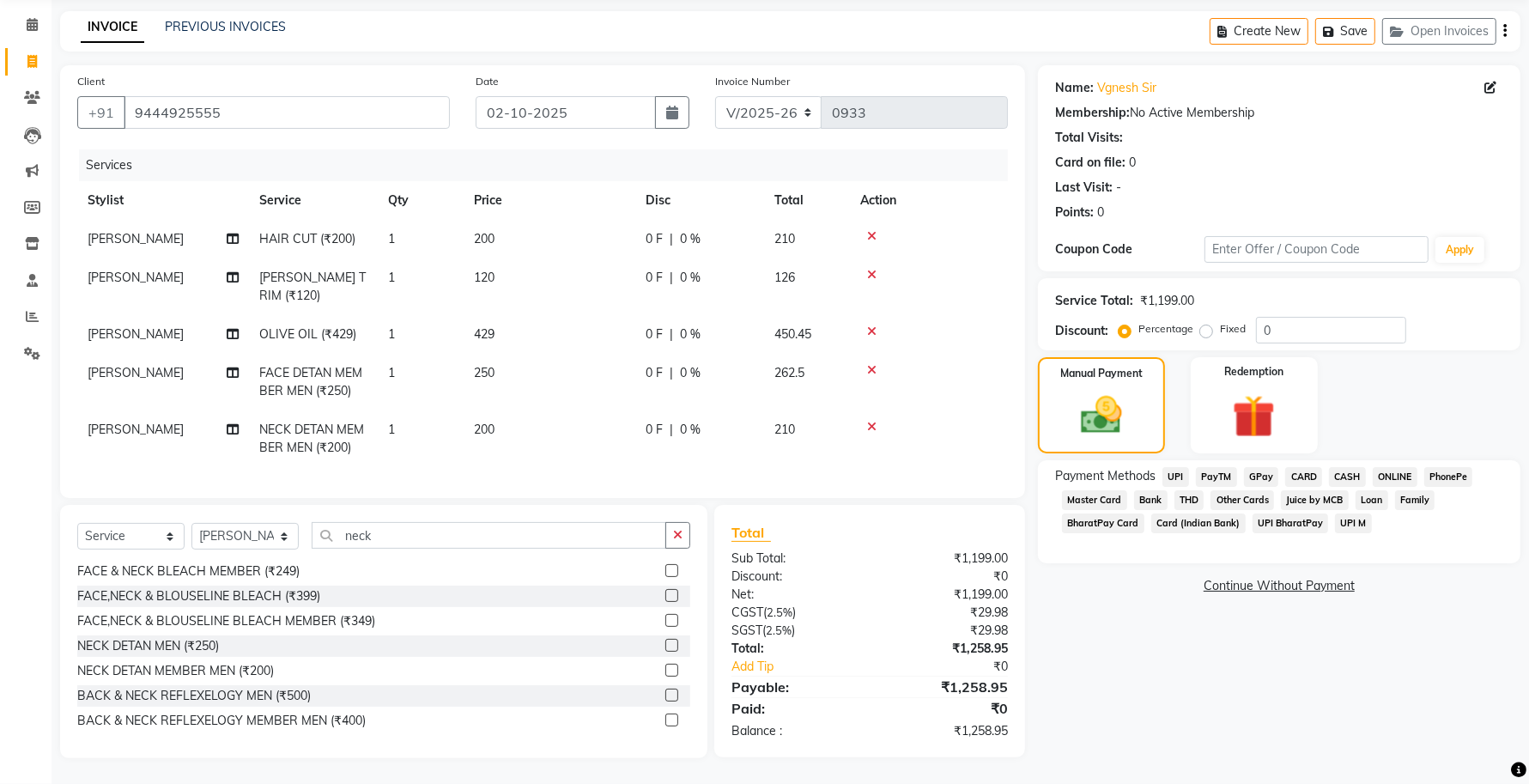
click at [1400, 467] on span "ONLINE" at bounding box center [1395, 477] width 45 height 20
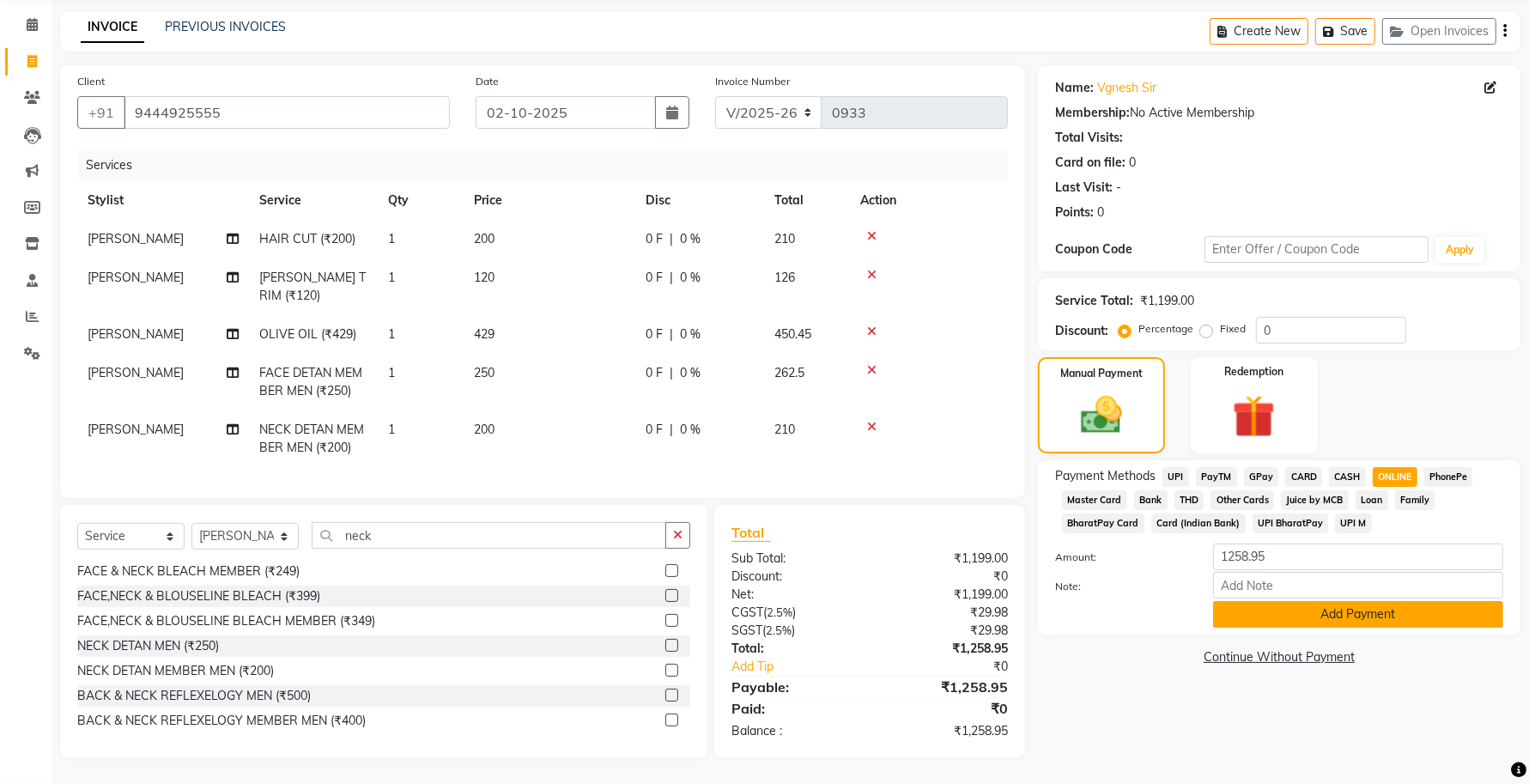
click at [1303, 601] on button "Add Payment" at bounding box center [1358, 614] width 290 height 27
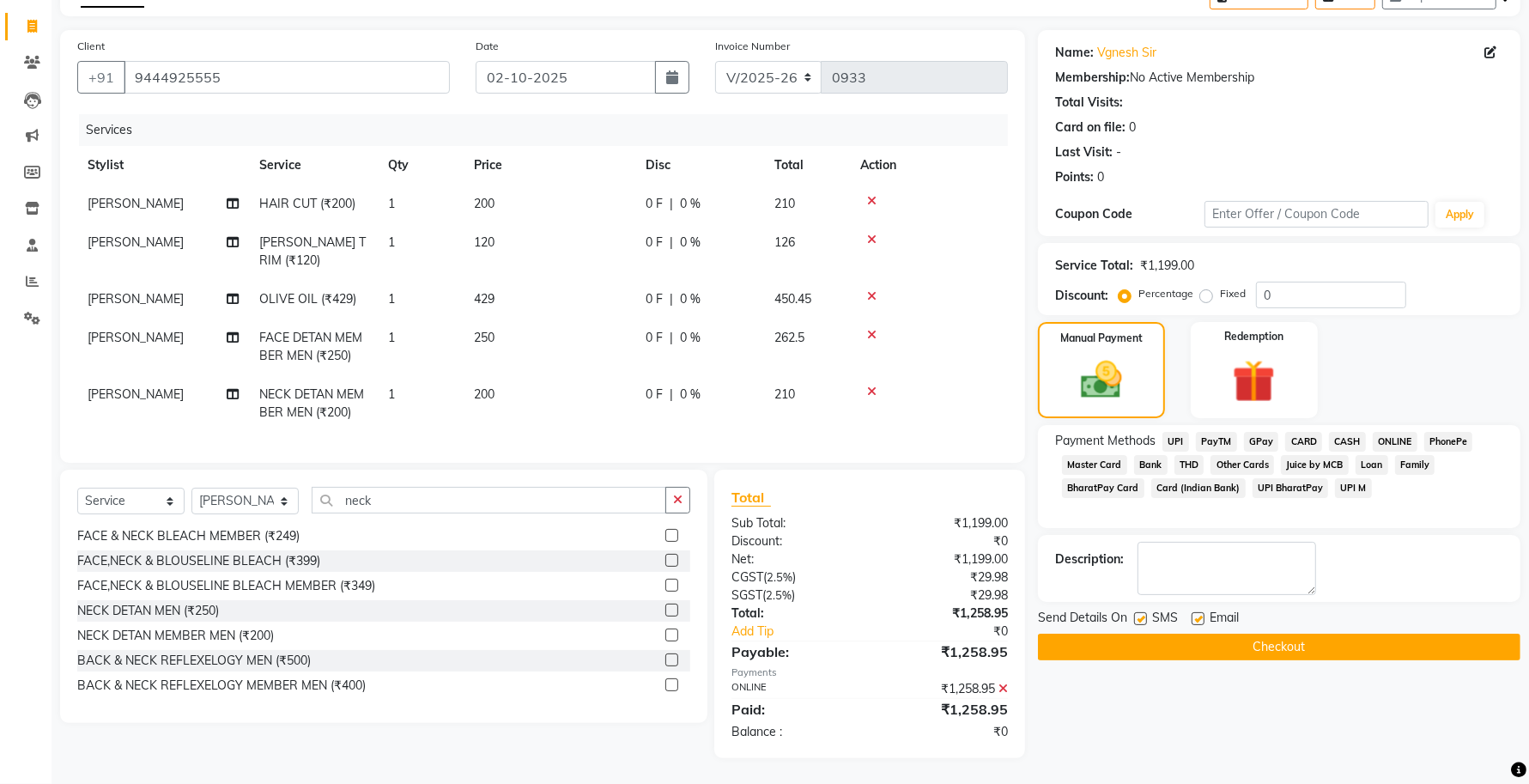
scroll to position [113, 0]
click at [1195, 612] on label at bounding box center [1198, 618] width 13 height 13
click at [1195, 614] on input "checkbox" at bounding box center [1197, 619] width 11 height 11
checkbox input "false"
click at [1202, 635] on button "Checkout" at bounding box center [1279, 647] width 482 height 27
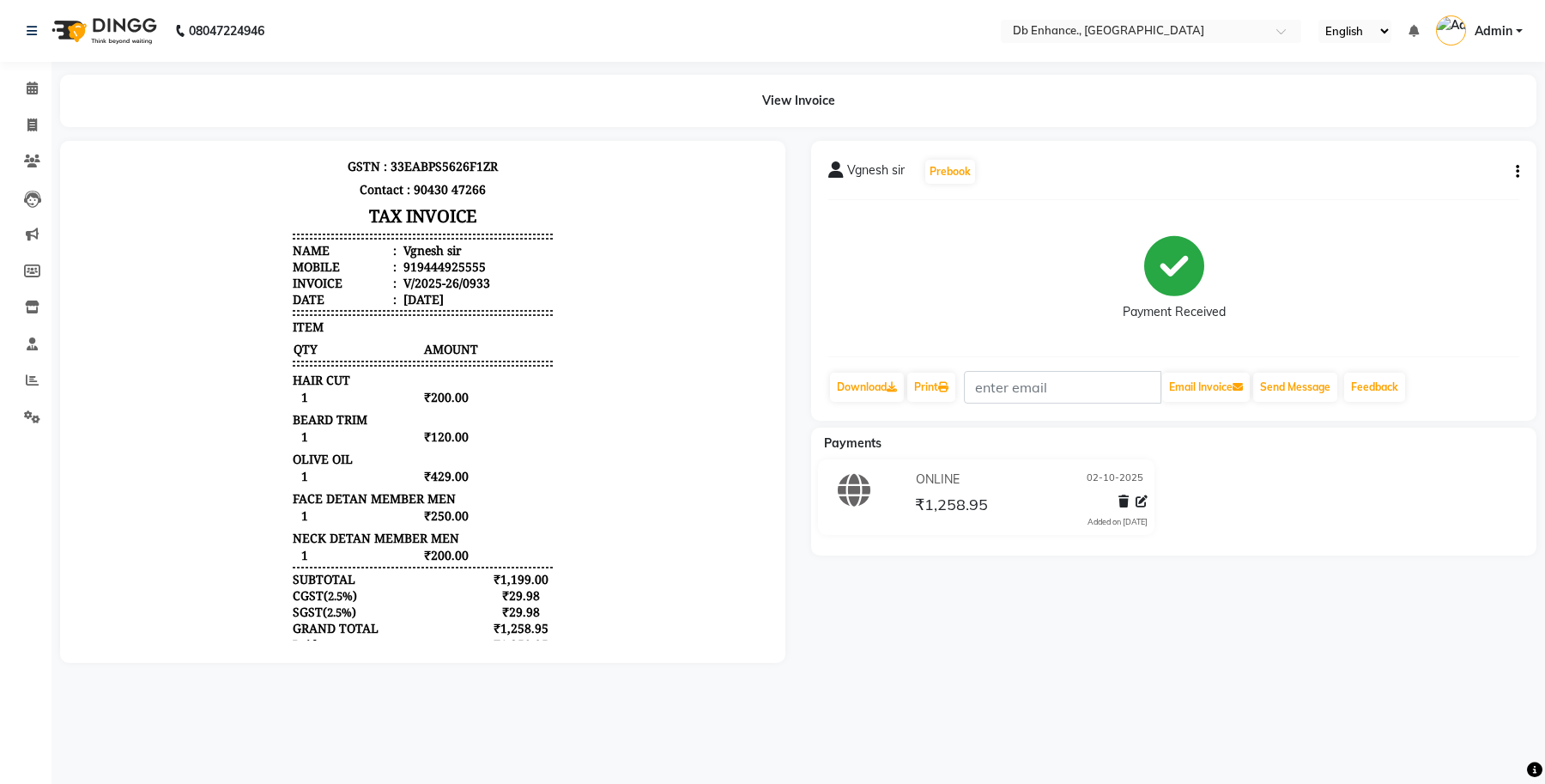
scroll to position [96, 0]
